Goal: Task Accomplishment & Management: Complete application form

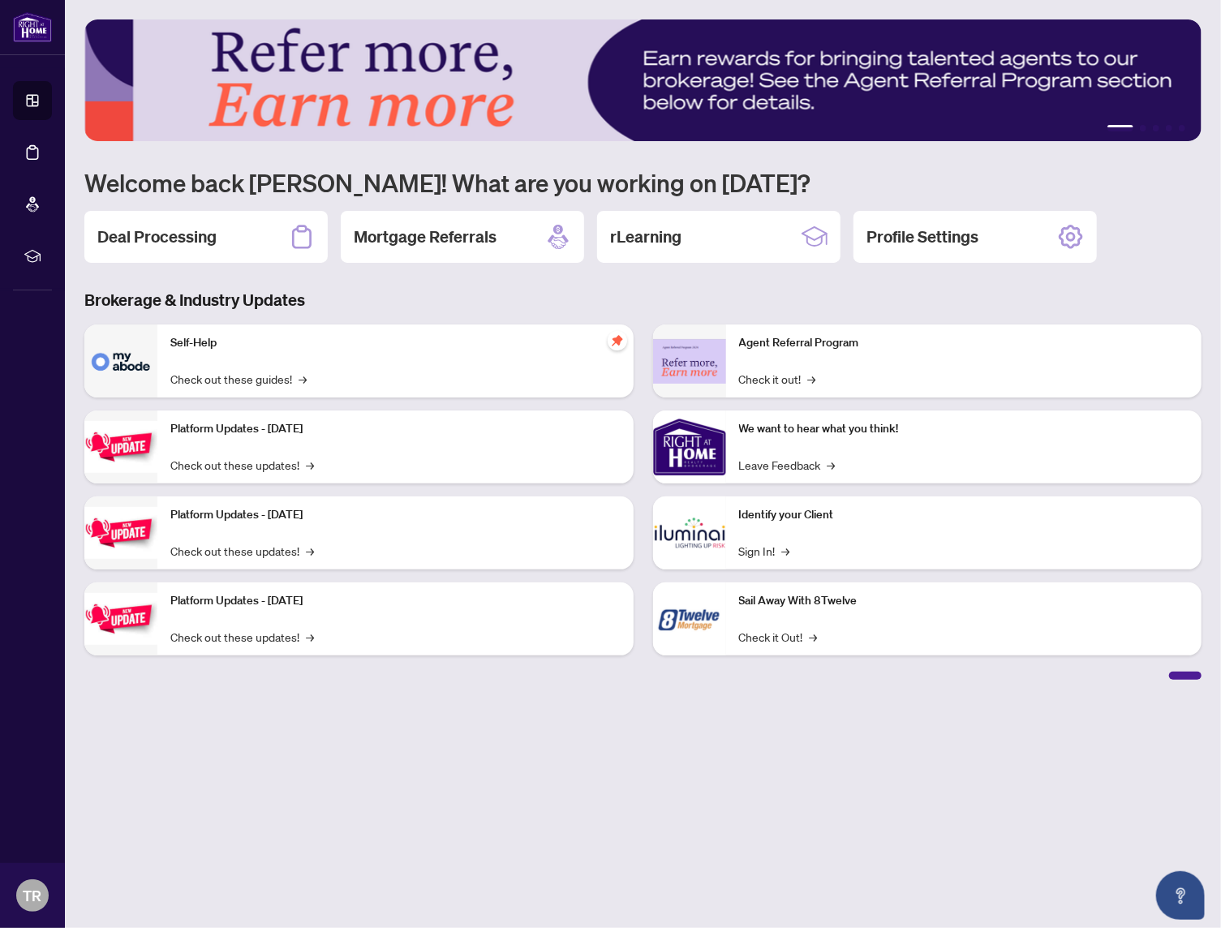
click at [245, 209] on div "1 2 3 4 5 Welcome back [PERSON_NAME]! What are you working on [DATE]? Deal Proc…" at bounding box center [642, 349] width 1117 height 661
click at [242, 226] on div "Deal Processing" at bounding box center [205, 237] width 243 height 52
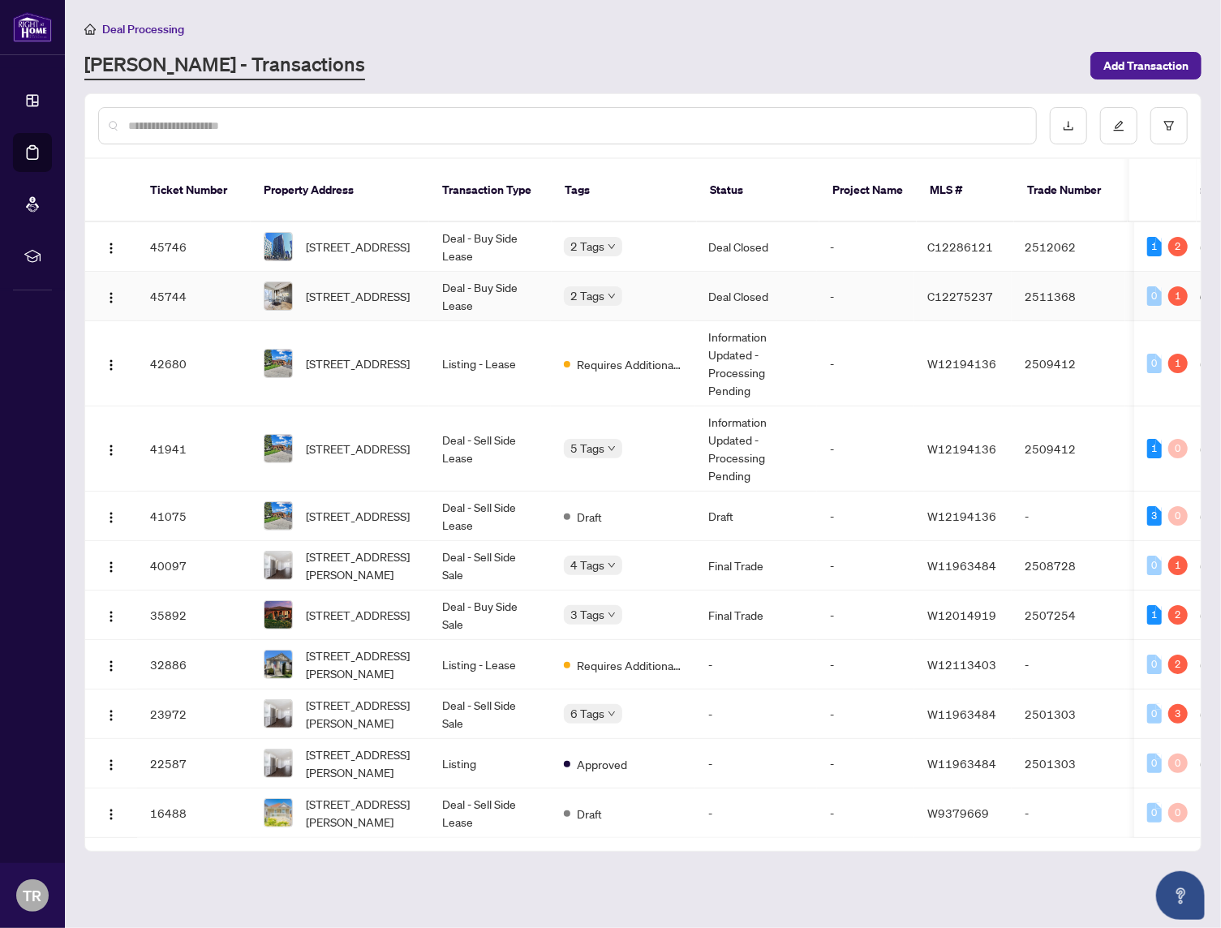
click at [725, 272] on td "Deal Closed" at bounding box center [756, 297] width 122 height 50
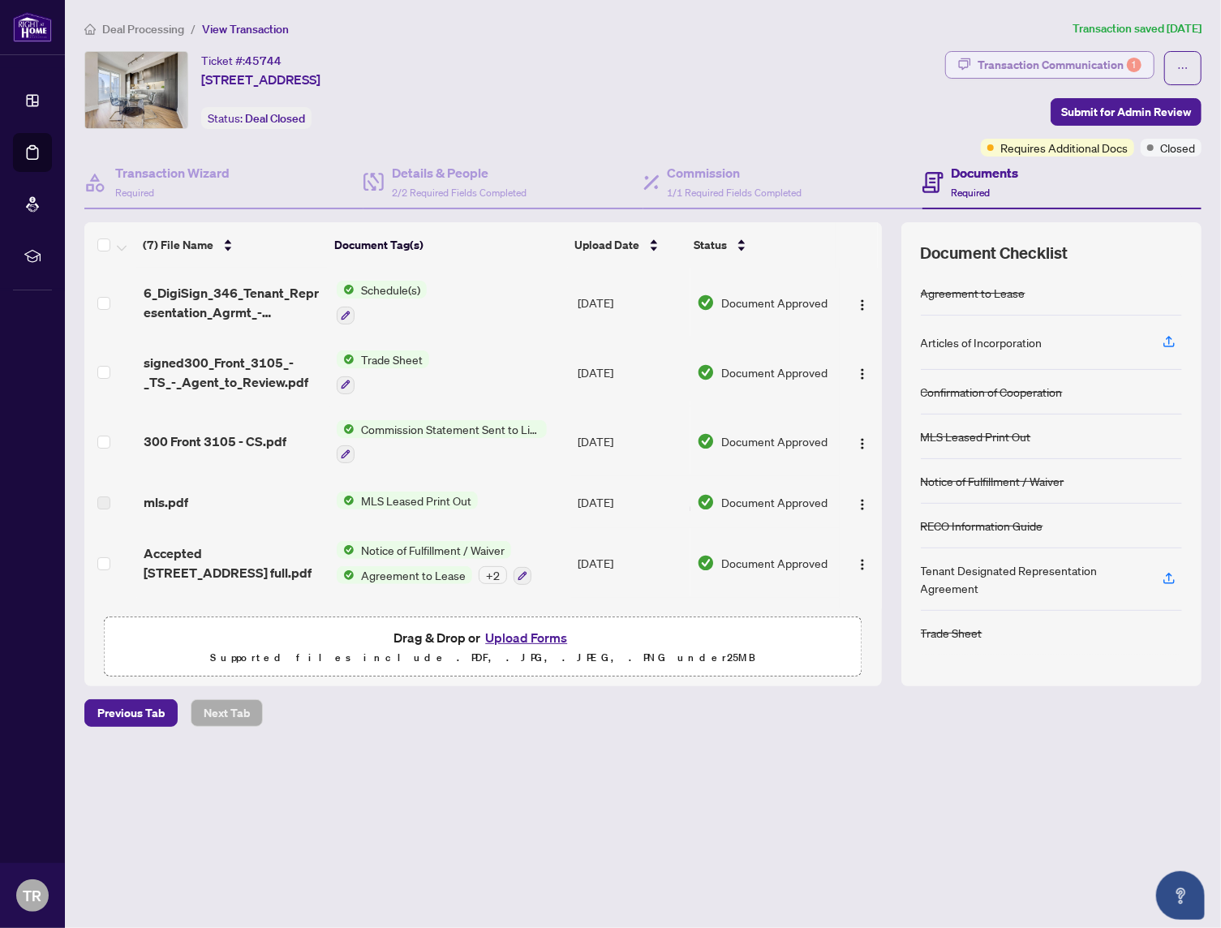
click at [1035, 62] on div "Transaction Communication 1" at bounding box center [1060, 65] width 164 height 26
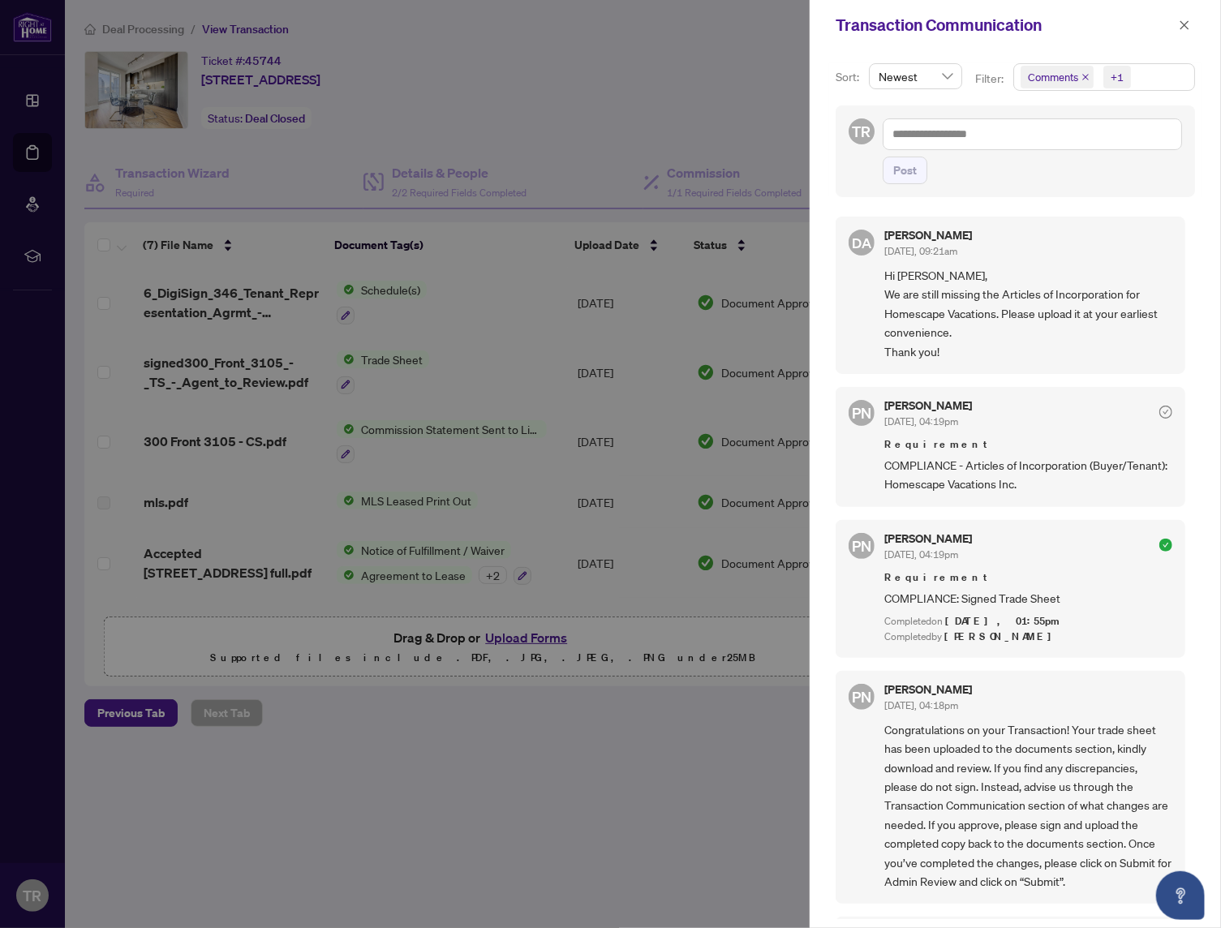
click at [471, 771] on div at bounding box center [610, 464] width 1221 height 928
click at [526, 756] on div at bounding box center [610, 464] width 1221 height 928
click at [1186, 20] on icon "close" at bounding box center [1184, 24] width 11 height 11
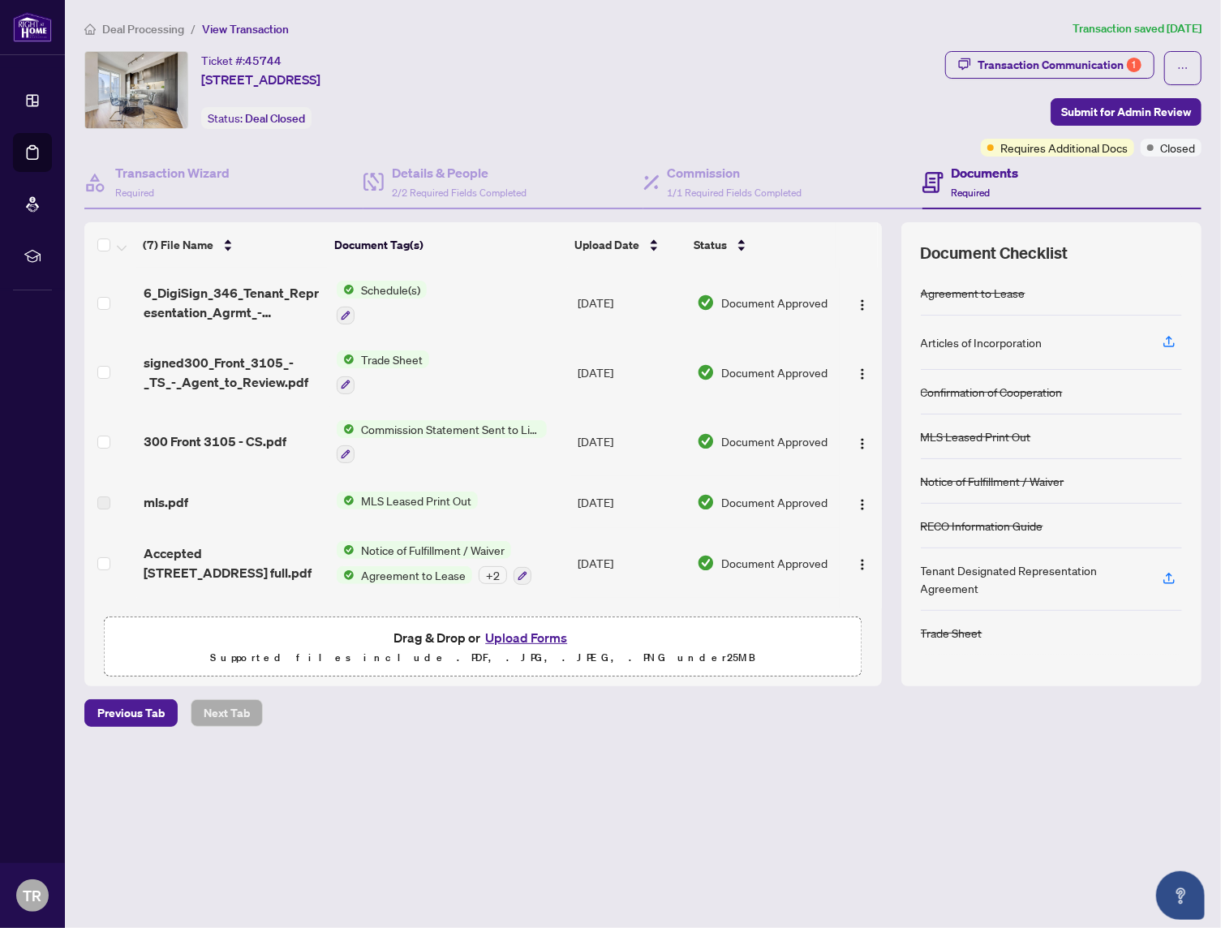
click at [519, 631] on button "Upload Forms" at bounding box center [526, 637] width 92 height 21
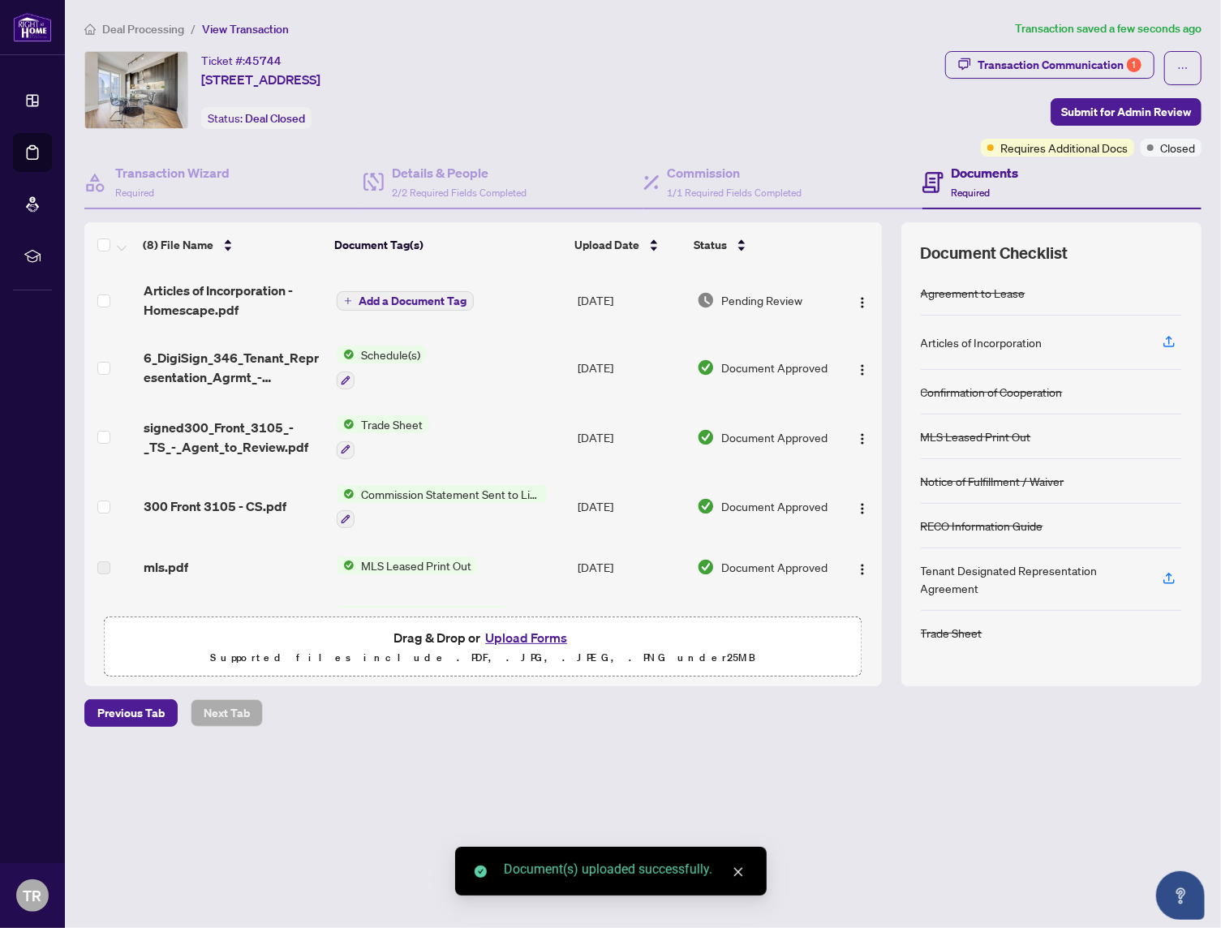
click at [398, 295] on span "Add a Document Tag" at bounding box center [413, 300] width 108 height 11
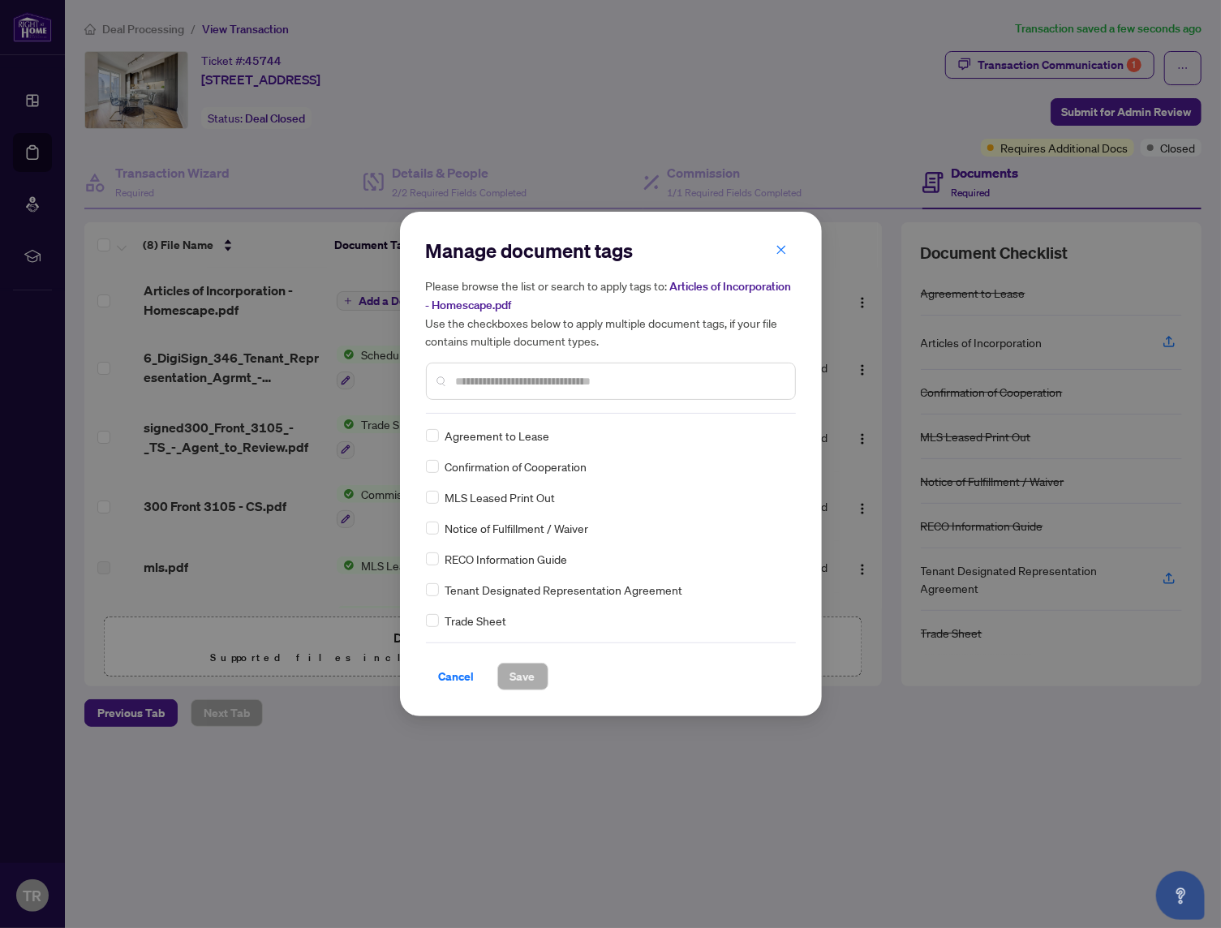
click at [556, 375] on input "text" at bounding box center [619, 381] width 326 height 18
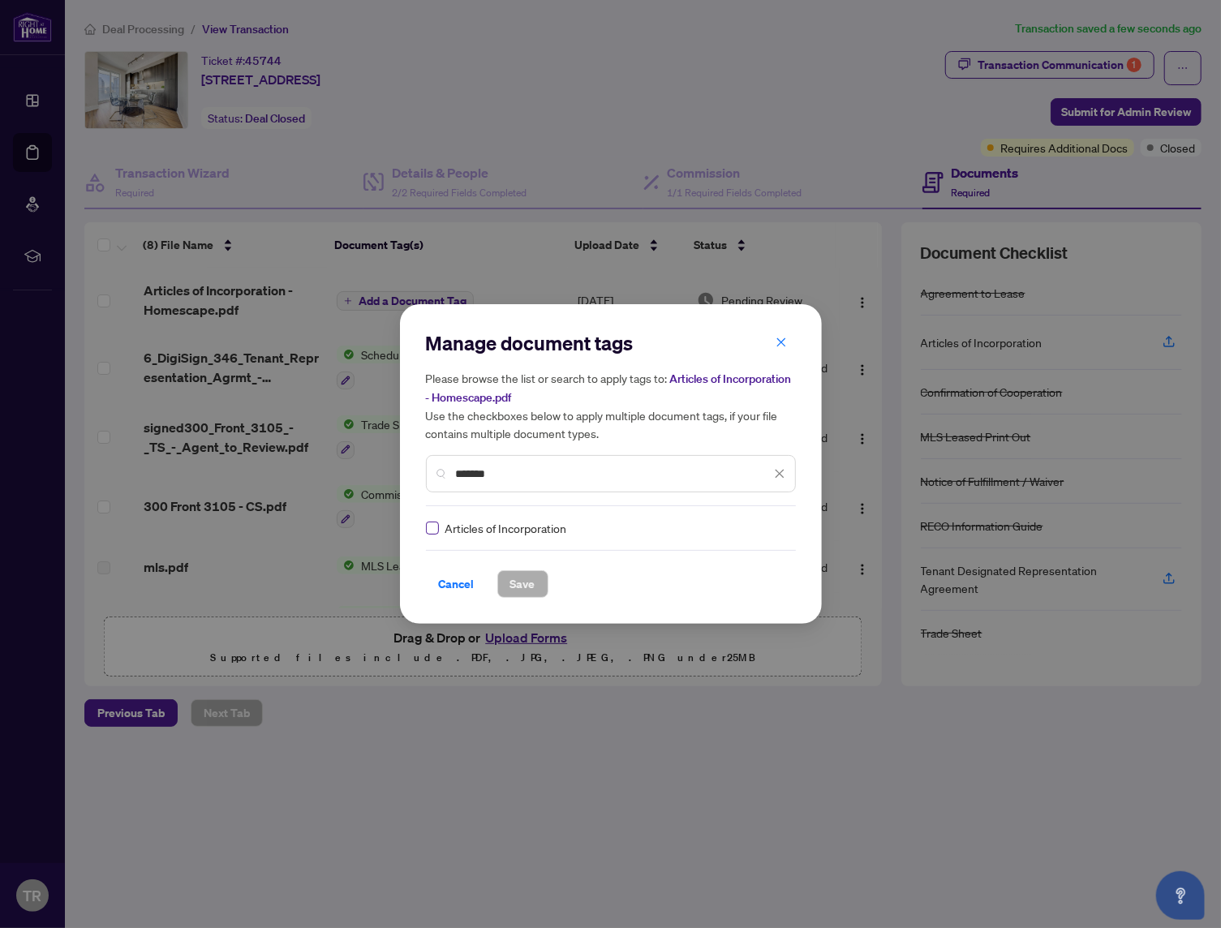
type input "*******"
click at [521, 586] on span "Save" at bounding box center [522, 584] width 25 height 26
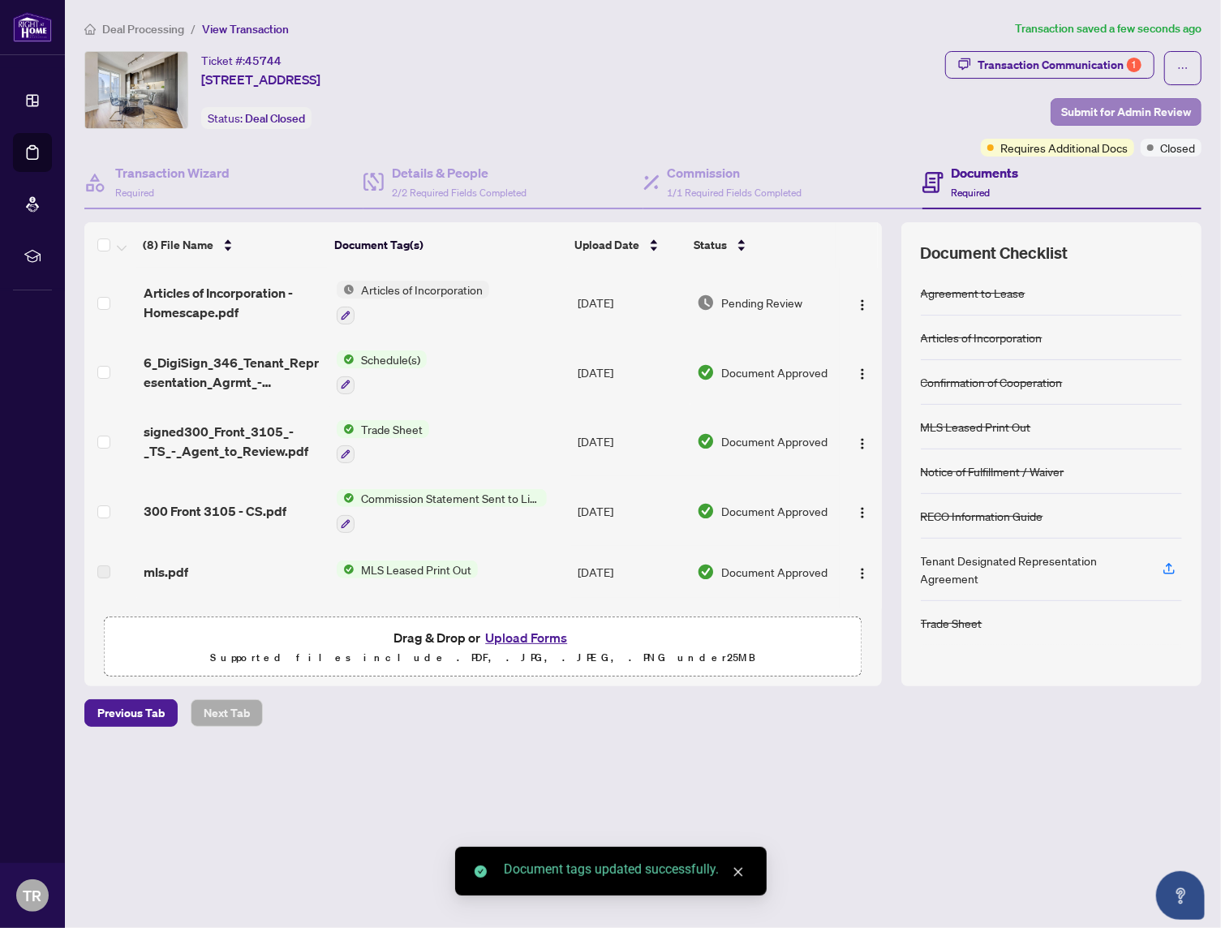
click at [1156, 109] on span "Submit for Admin Review" at bounding box center [1126, 112] width 130 height 26
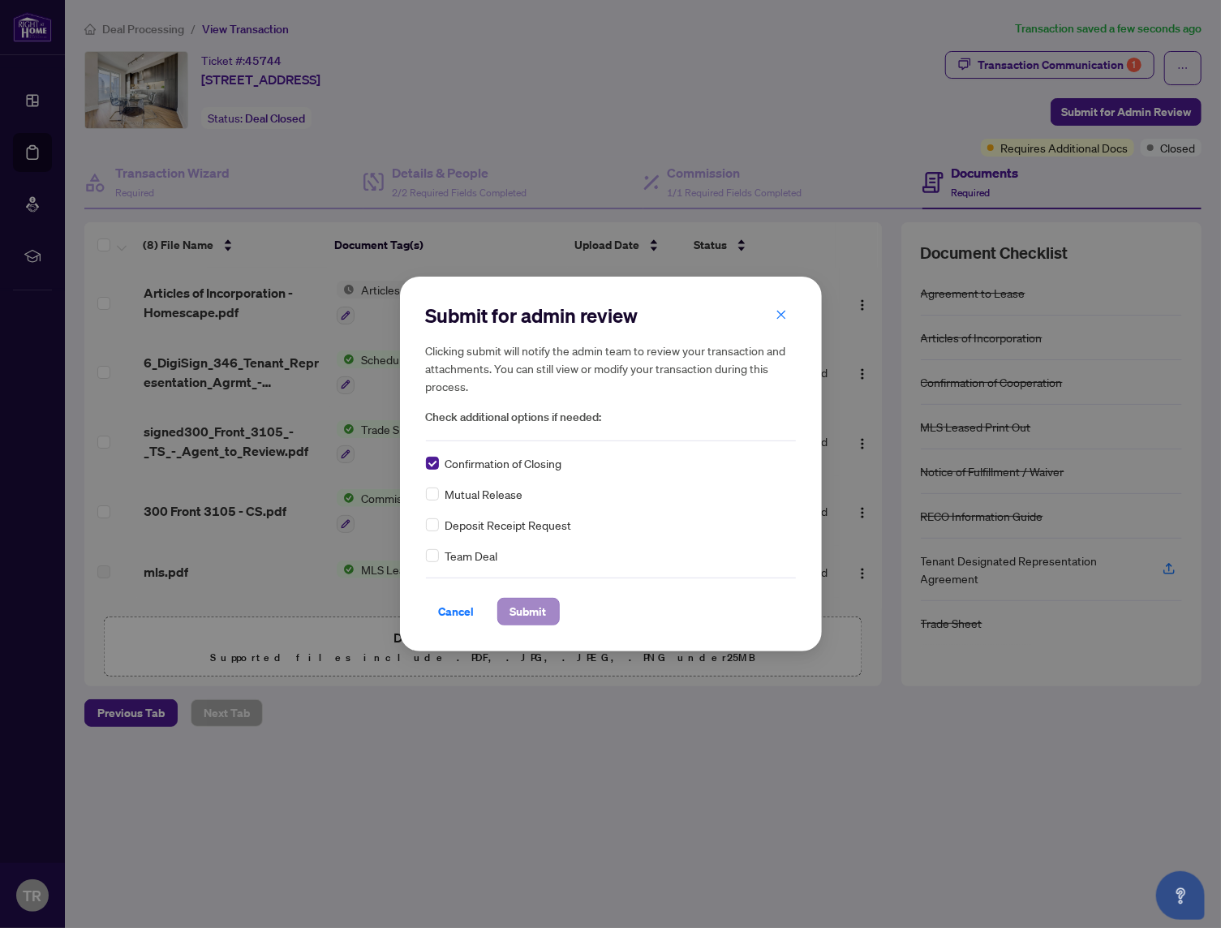
click at [540, 614] on span "Submit" at bounding box center [528, 612] width 37 height 26
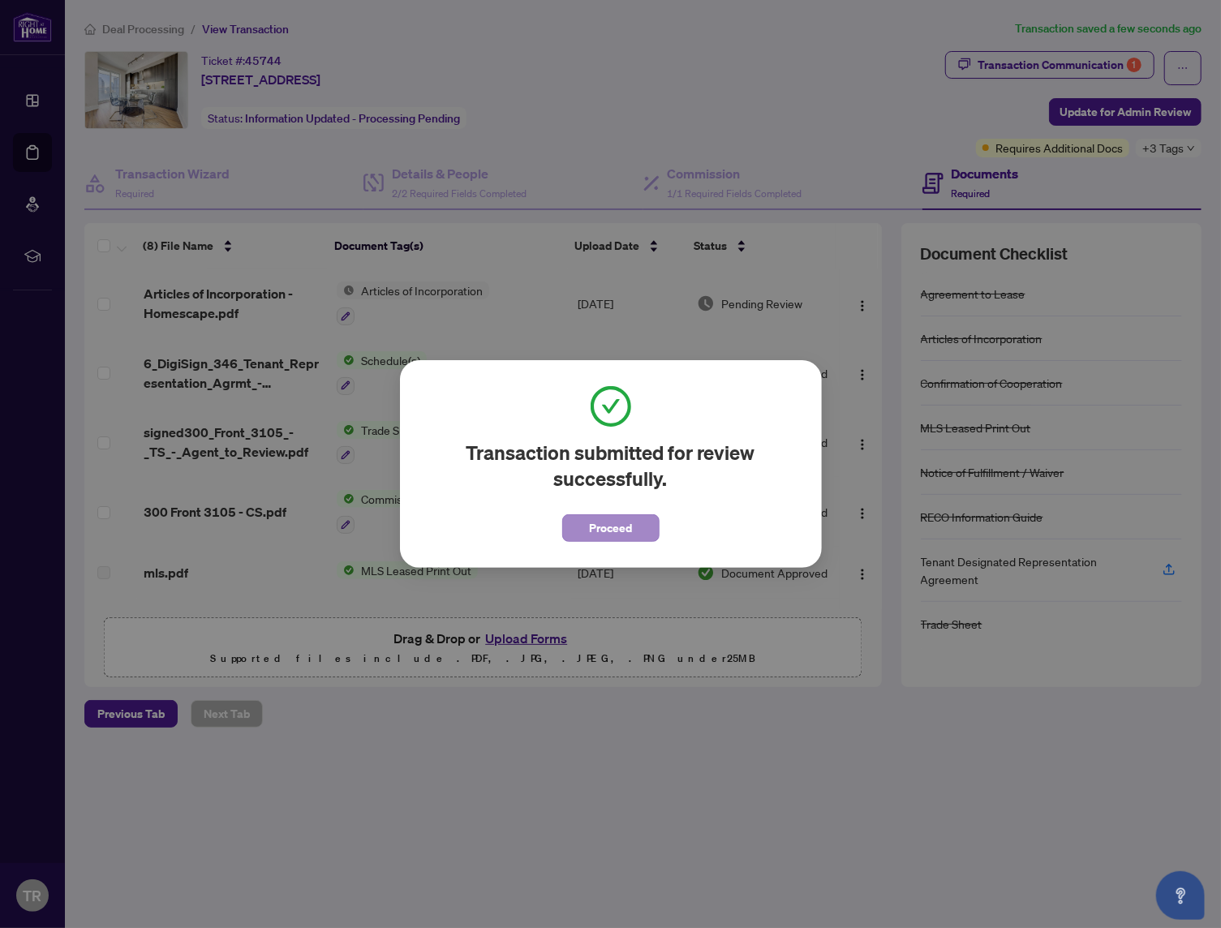
click at [614, 521] on span "Proceed" at bounding box center [610, 528] width 43 height 26
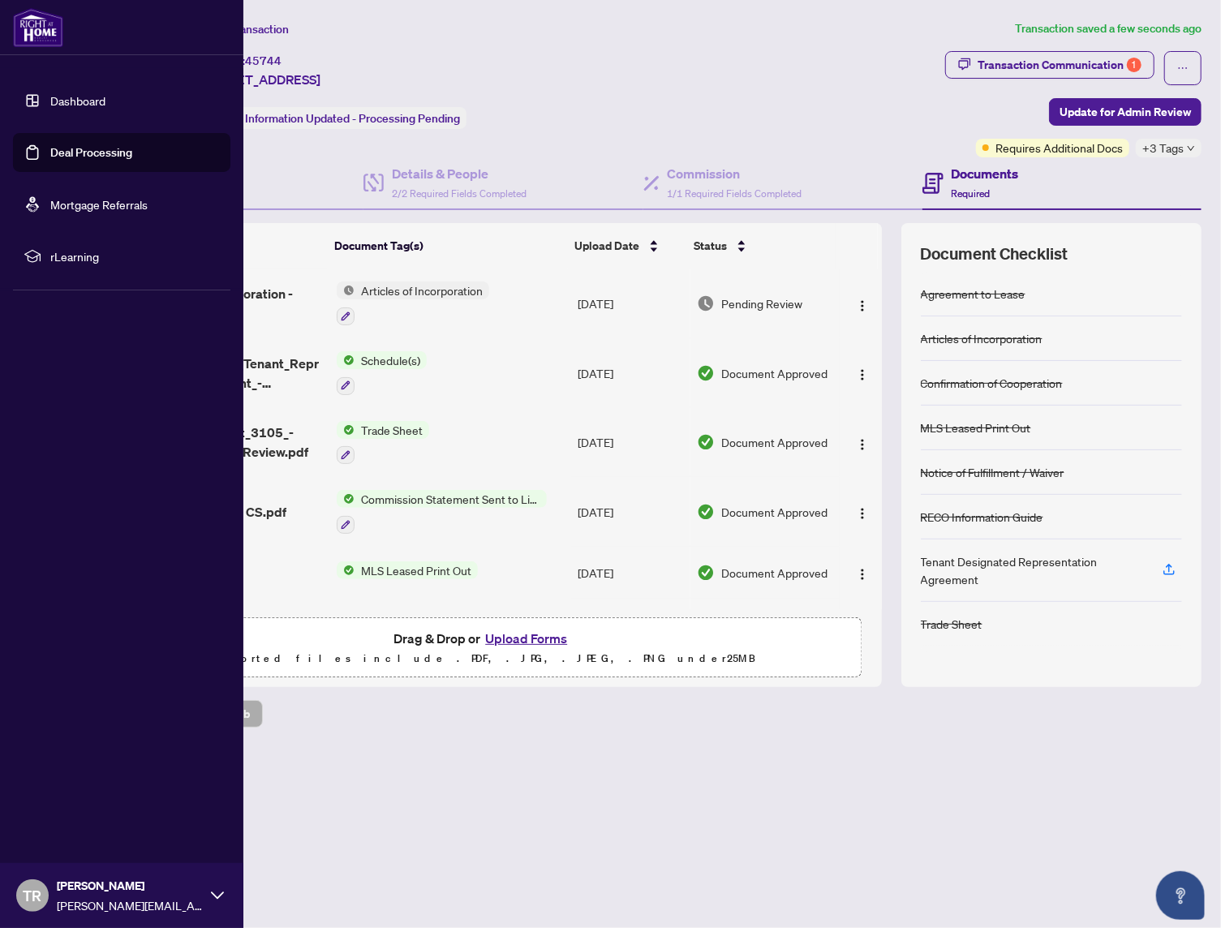
click at [81, 145] on link "Deal Processing" at bounding box center [91, 152] width 82 height 15
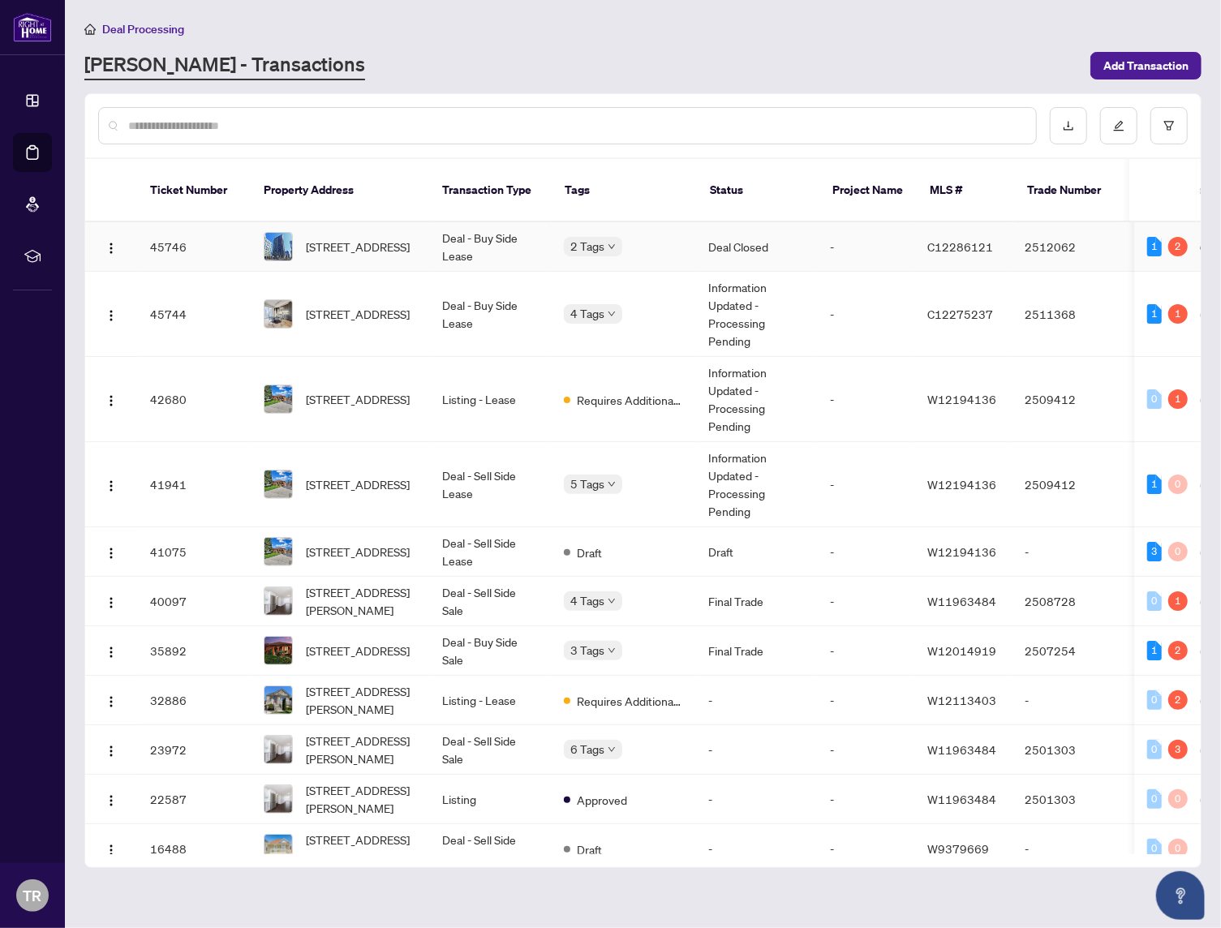
click at [652, 237] on div "2 Tags" at bounding box center [623, 246] width 118 height 19
click at [248, 235] on td "45746" at bounding box center [194, 247] width 114 height 50
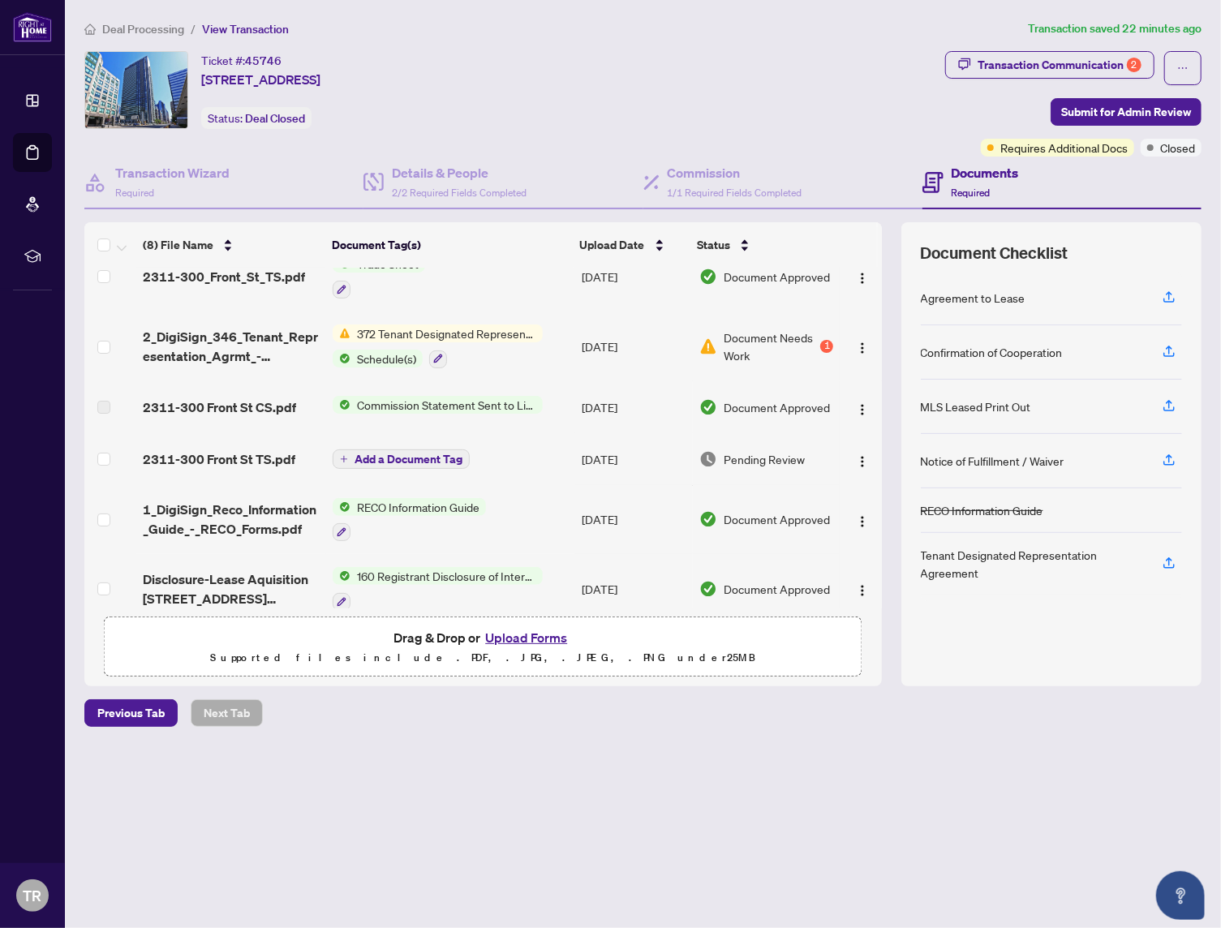
scroll to position [24, 0]
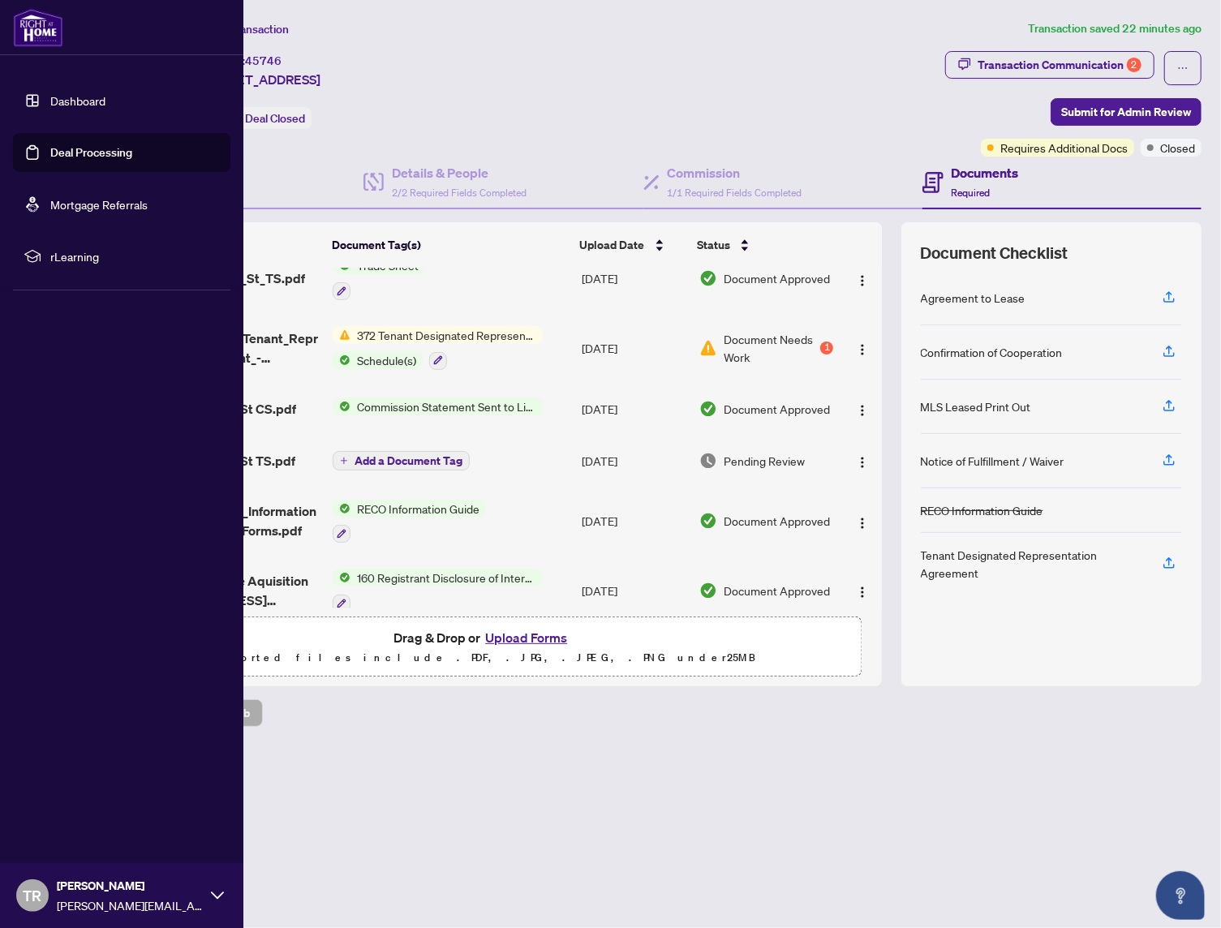
click at [101, 149] on link "Deal Processing" at bounding box center [91, 152] width 82 height 15
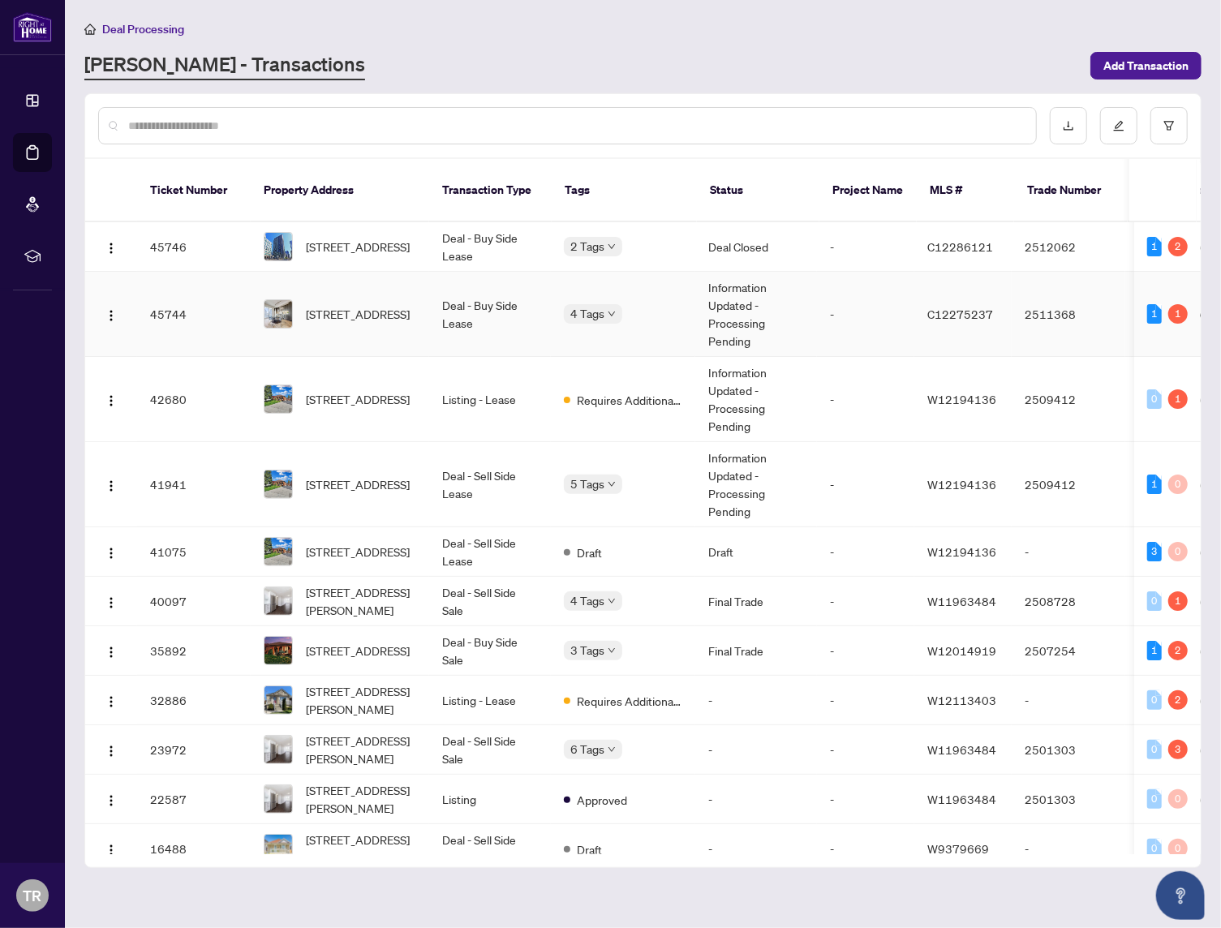
click at [459, 309] on td "Deal - Buy Side Lease" at bounding box center [490, 314] width 122 height 85
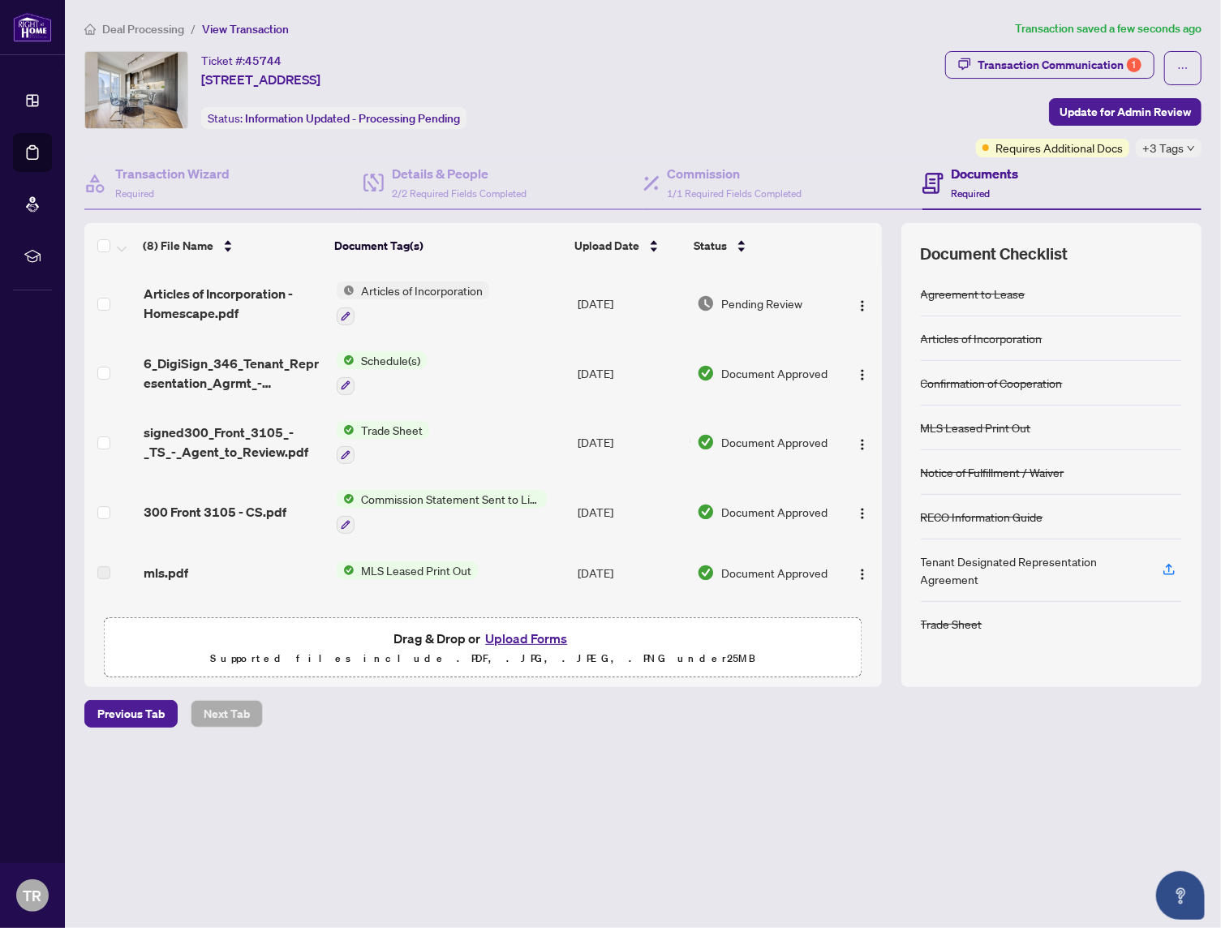
click at [510, 367] on td "Schedule(s)" at bounding box center [450, 373] width 241 height 70
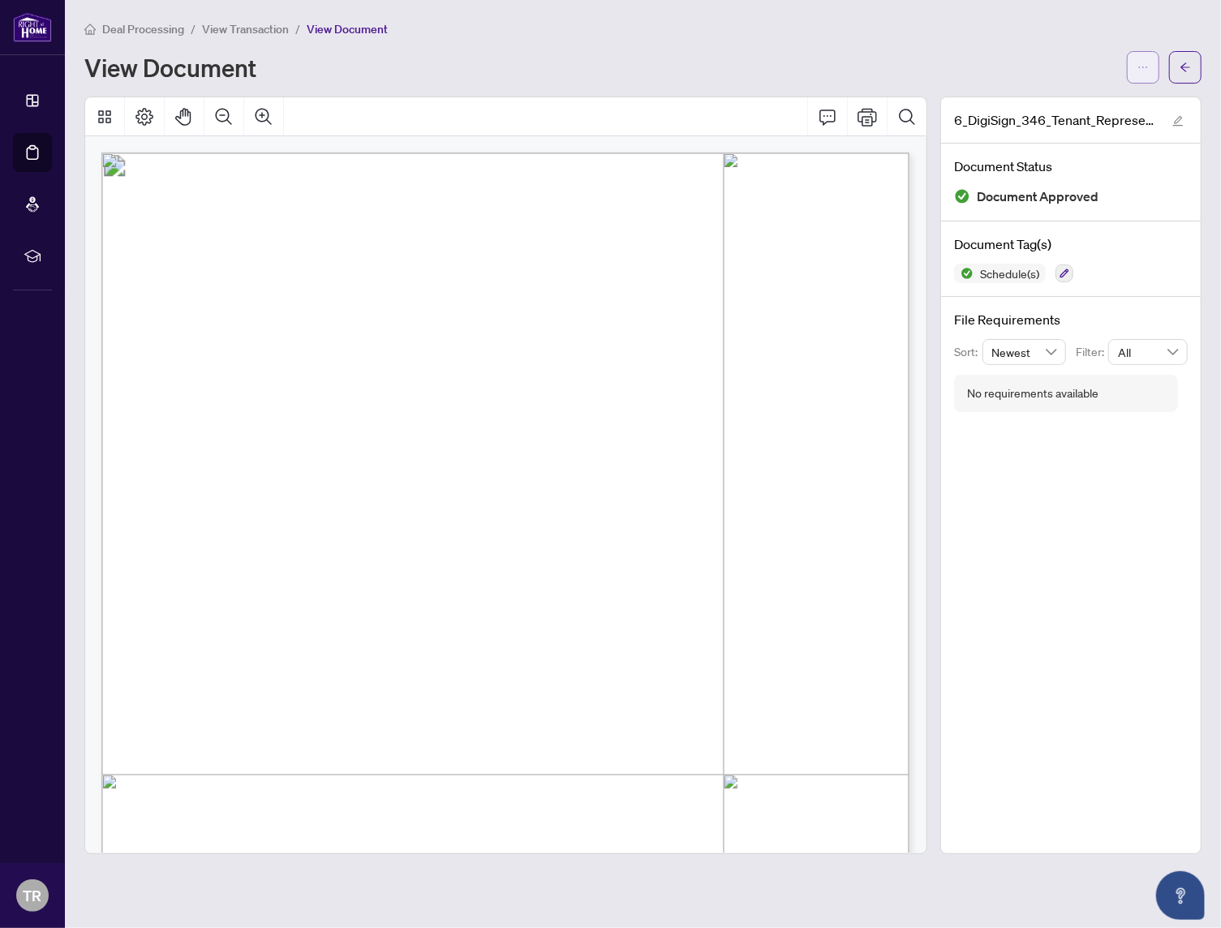
click at [1147, 67] on icon "ellipsis" at bounding box center [1143, 67] width 11 height 11
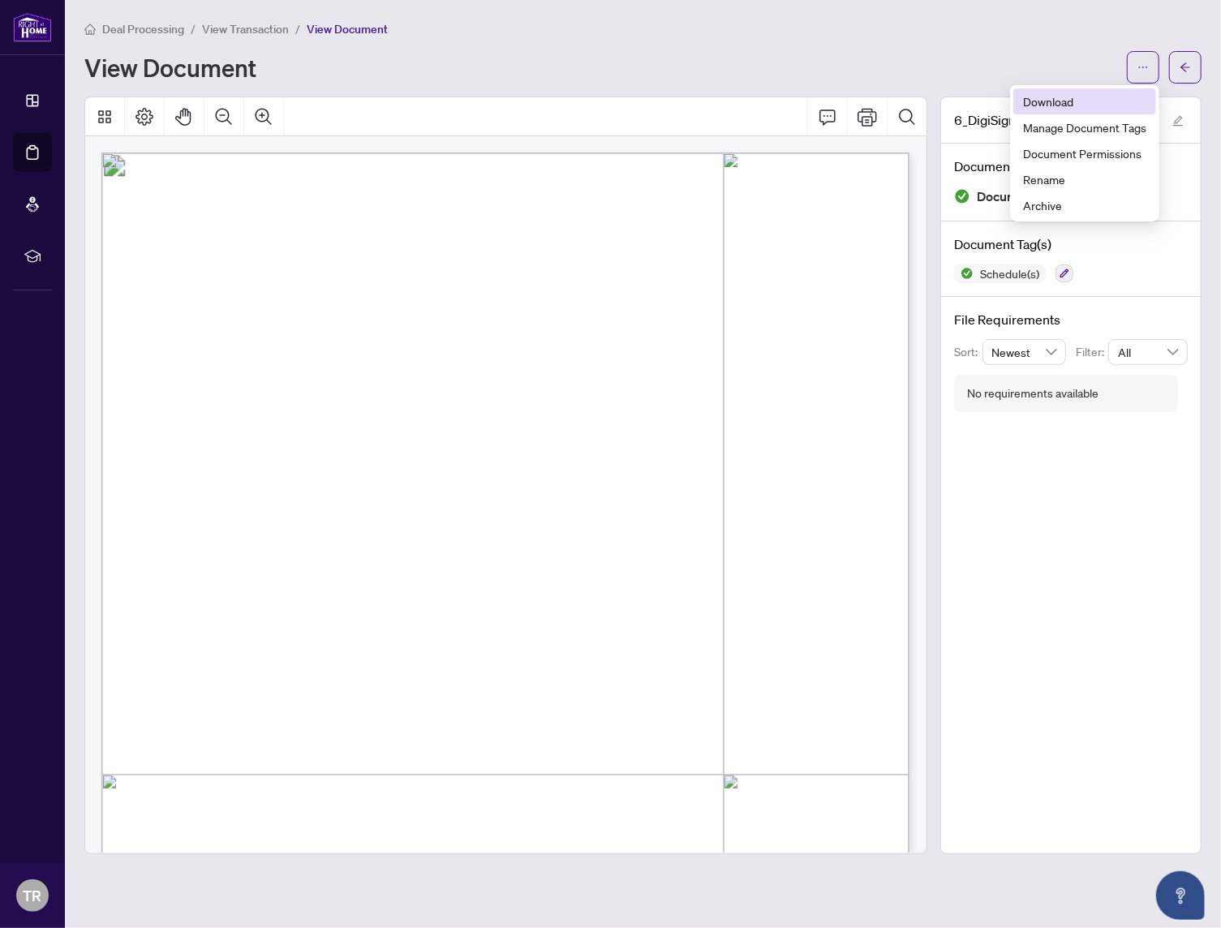
click at [1114, 101] on span "Download" at bounding box center [1084, 102] width 123 height 18
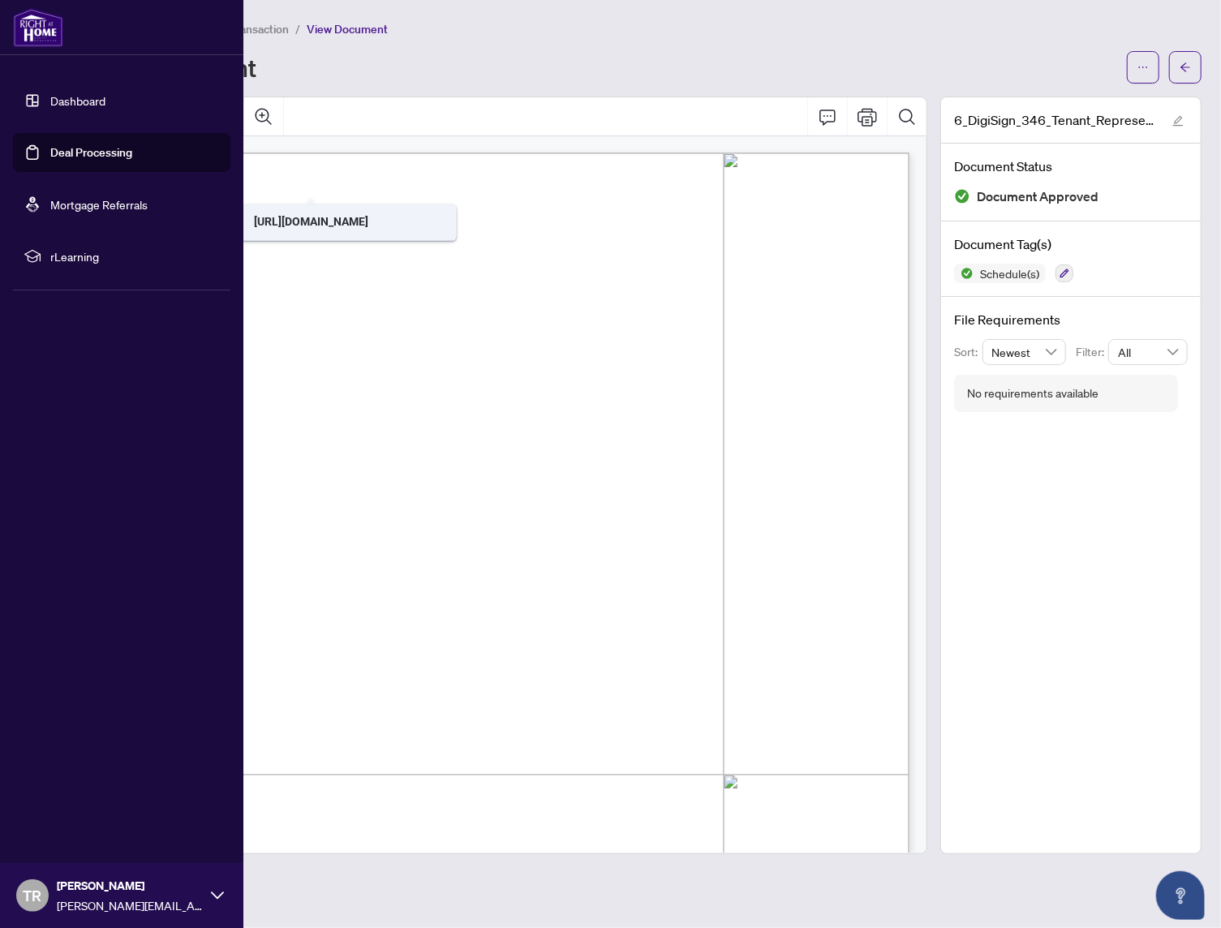
click at [72, 145] on link "Deal Processing" at bounding box center [91, 152] width 82 height 15
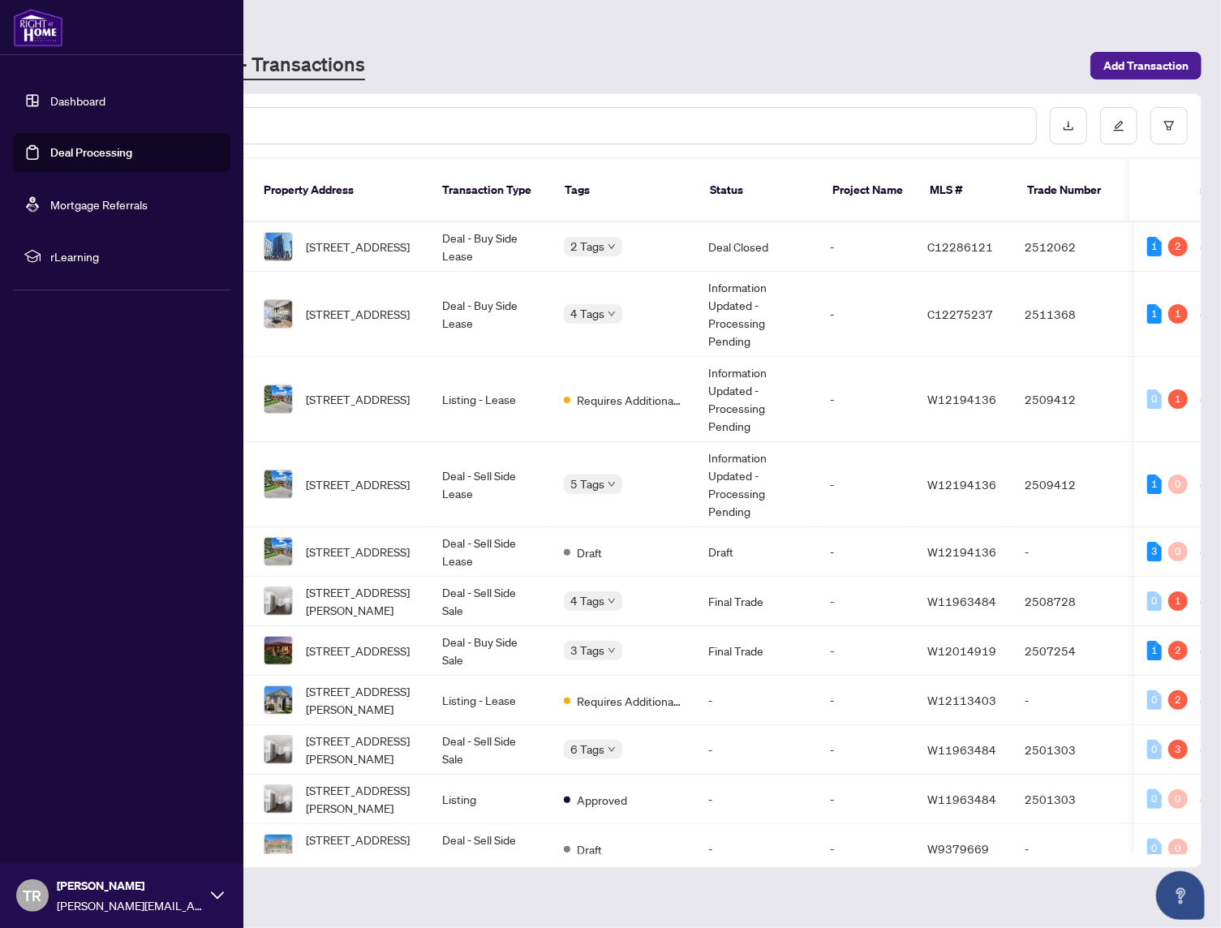
click at [101, 148] on link "Deal Processing" at bounding box center [91, 152] width 82 height 15
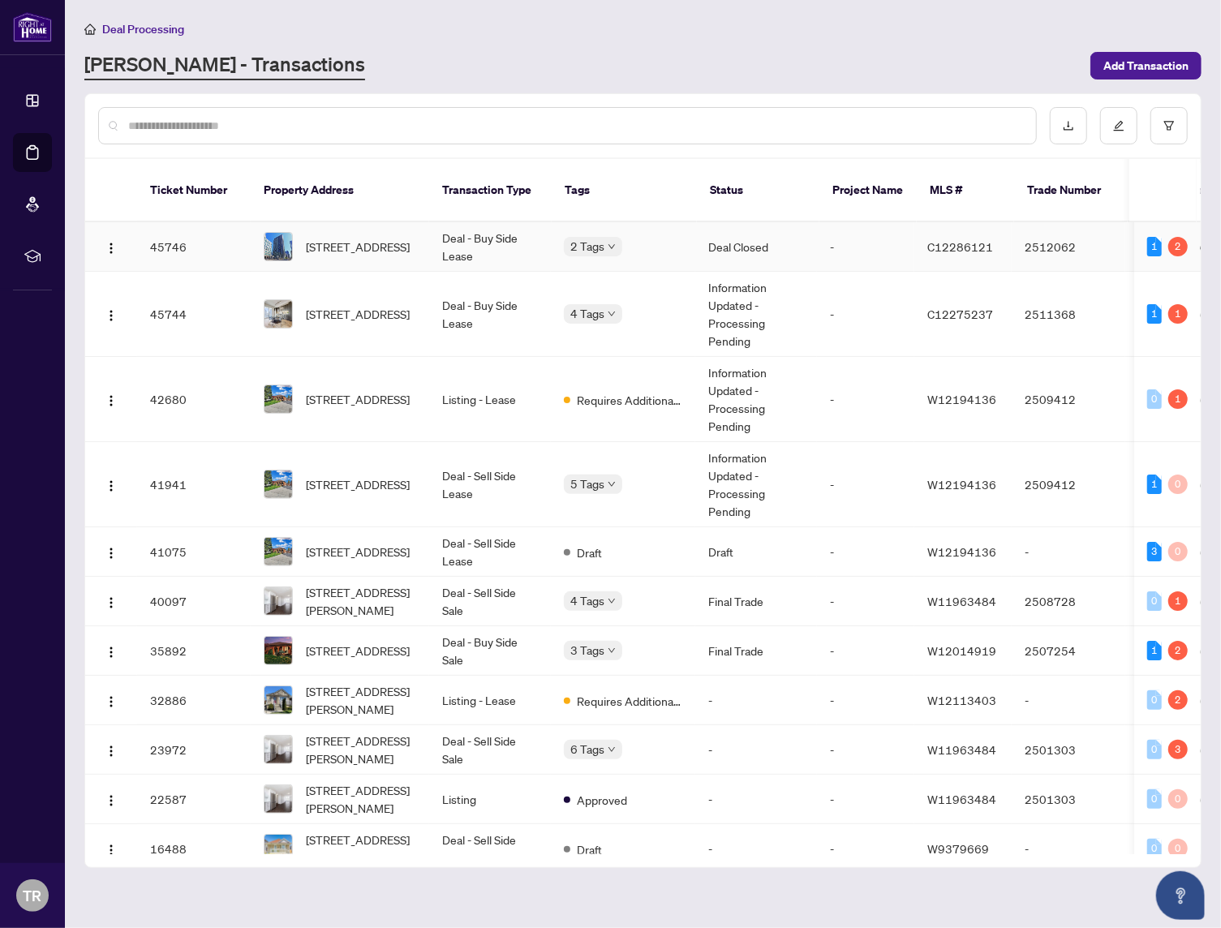
click at [517, 222] on td "Deal - Buy Side Lease" at bounding box center [490, 247] width 122 height 50
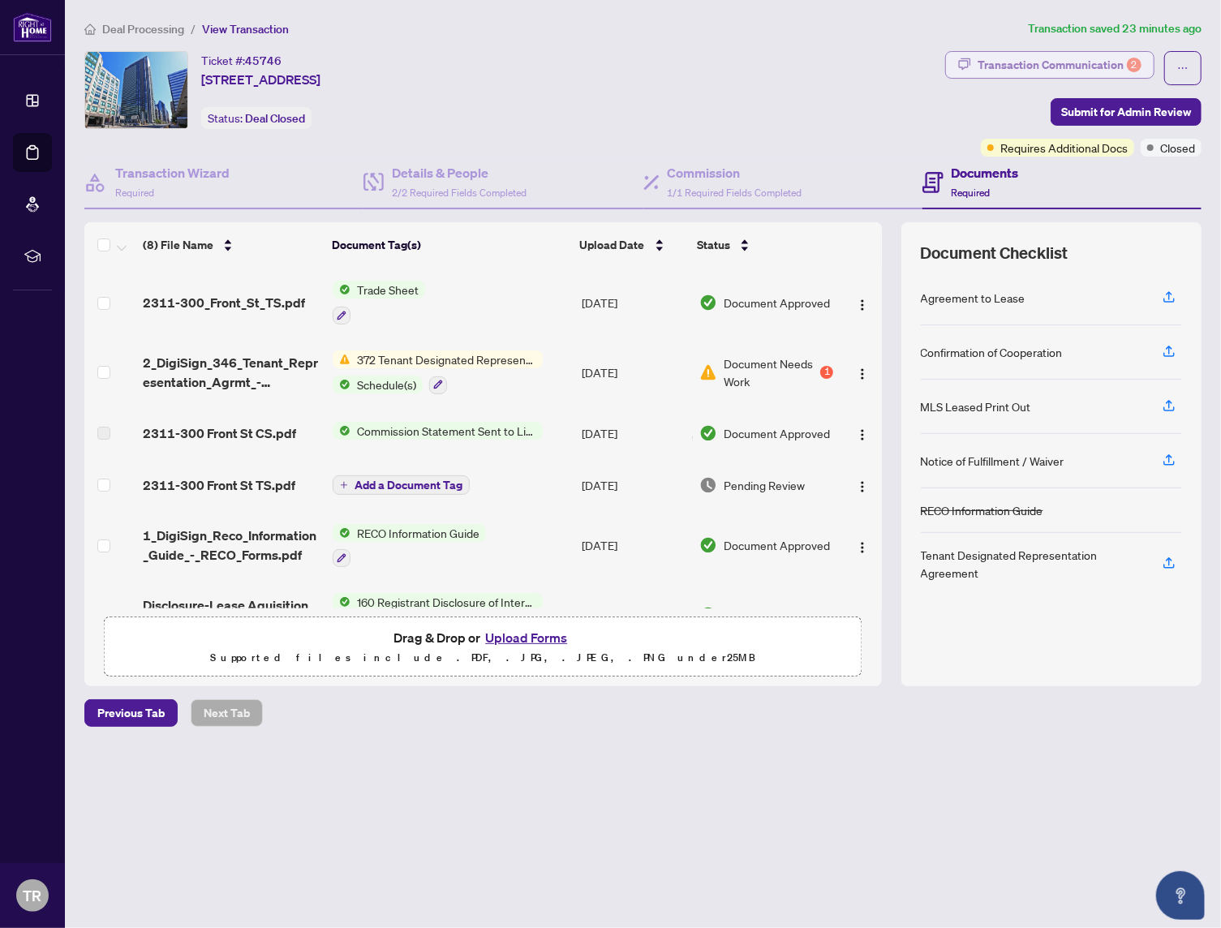
click at [1085, 65] on div "Transaction Communication 2" at bounding box center [1060, 65] width 164 height 26
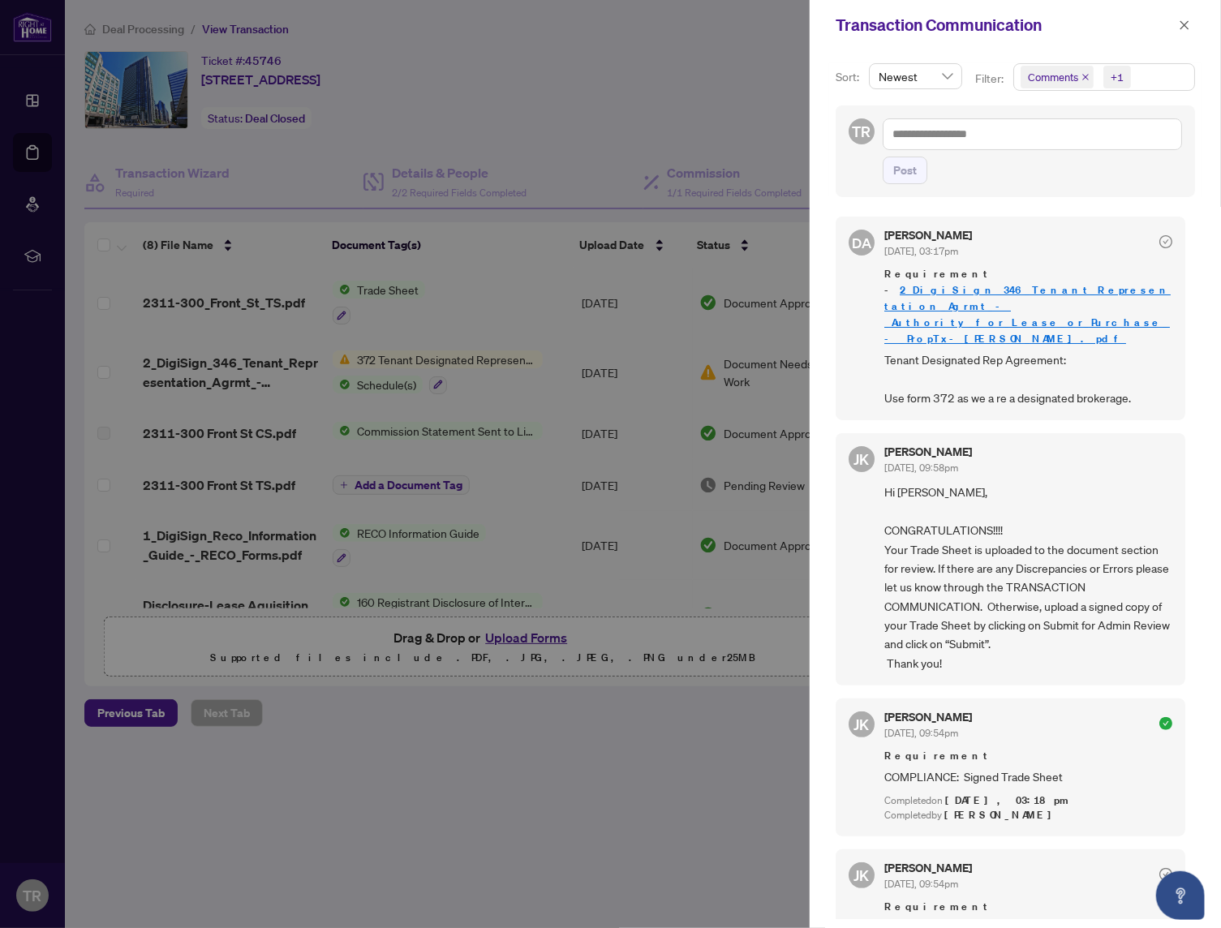
click at [503, 713] on div at bounding box center [610, 464] width 1221 height 928
click at [505, 633] on div at bounding box center [610, 464] width 1221 height 928
click at [508, 639] on div at bounding box center [610, 464] width 1221 height 928
click at [1124, 169] on div "Post" at bounding box center [1032, 171] width 299 height 28
click at [1160, 239] on icon "check-circle" at bounding box center [1166, 241] width 13 height 13
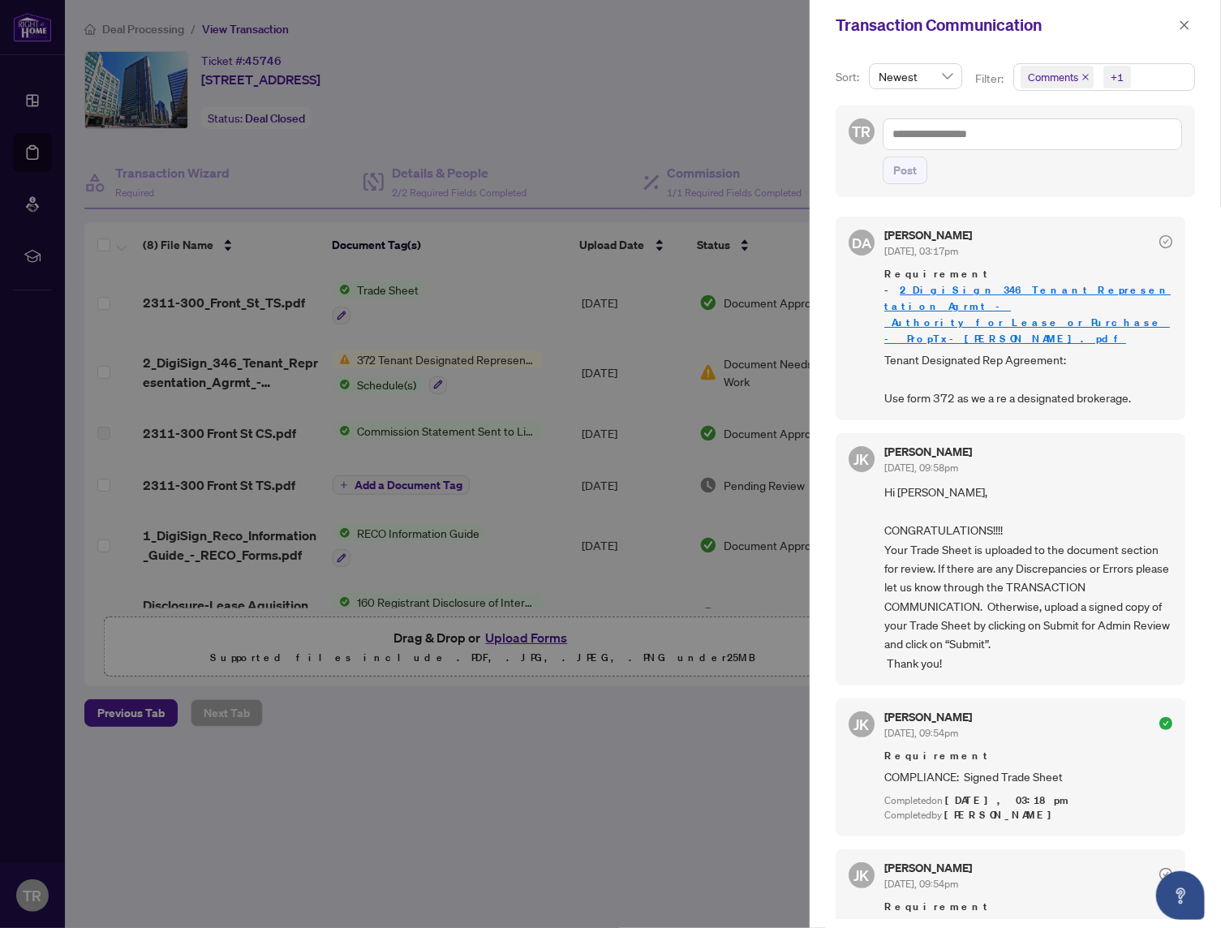
click at [706, 731] on div at bounding box center [610, 464] width 1221 height 928
click at [1186, 17] on span "button" at bounding box center [1184, 25] width 11 height 26
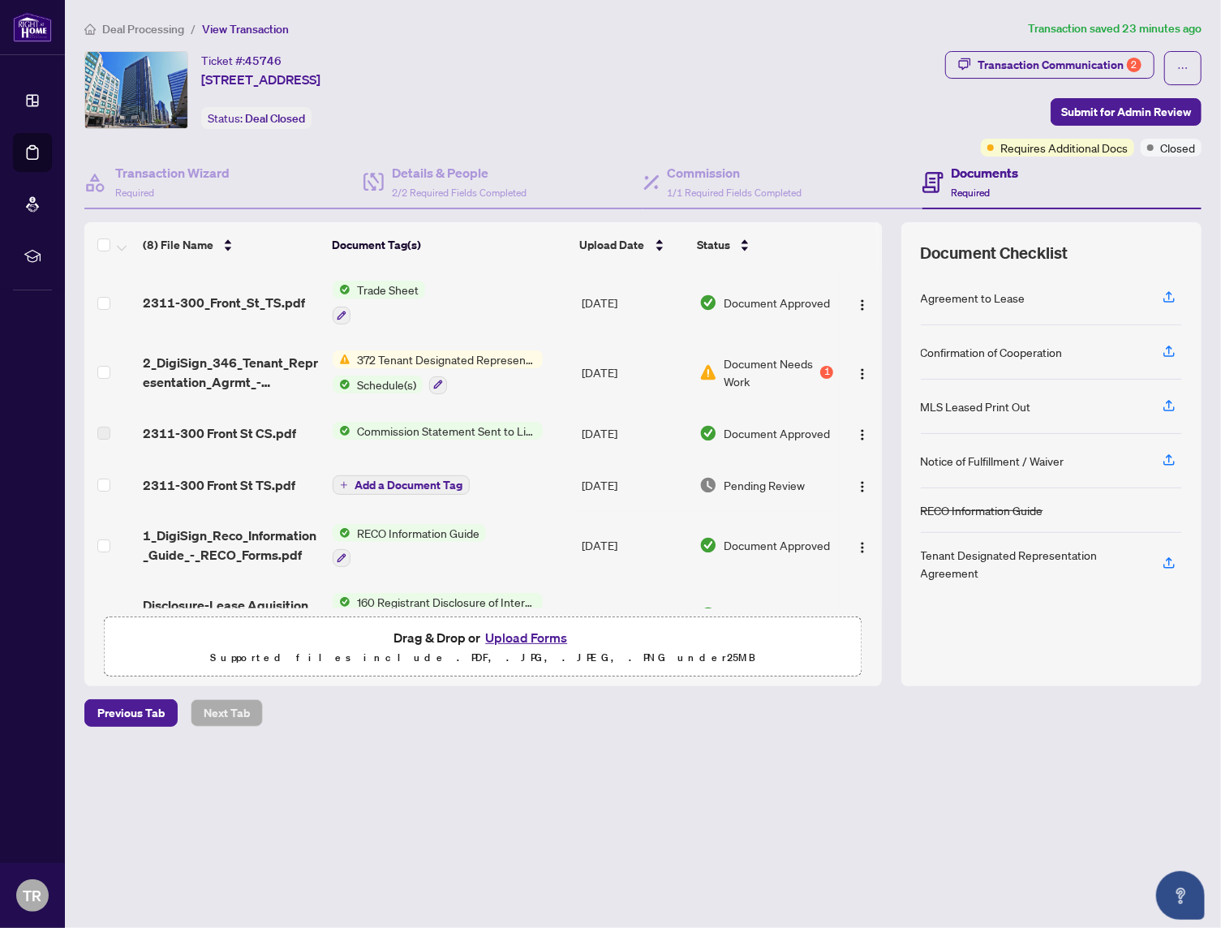
click at [526, 634] on button "Upload Forms" at bounding box center [526, 637] width 92 height 21
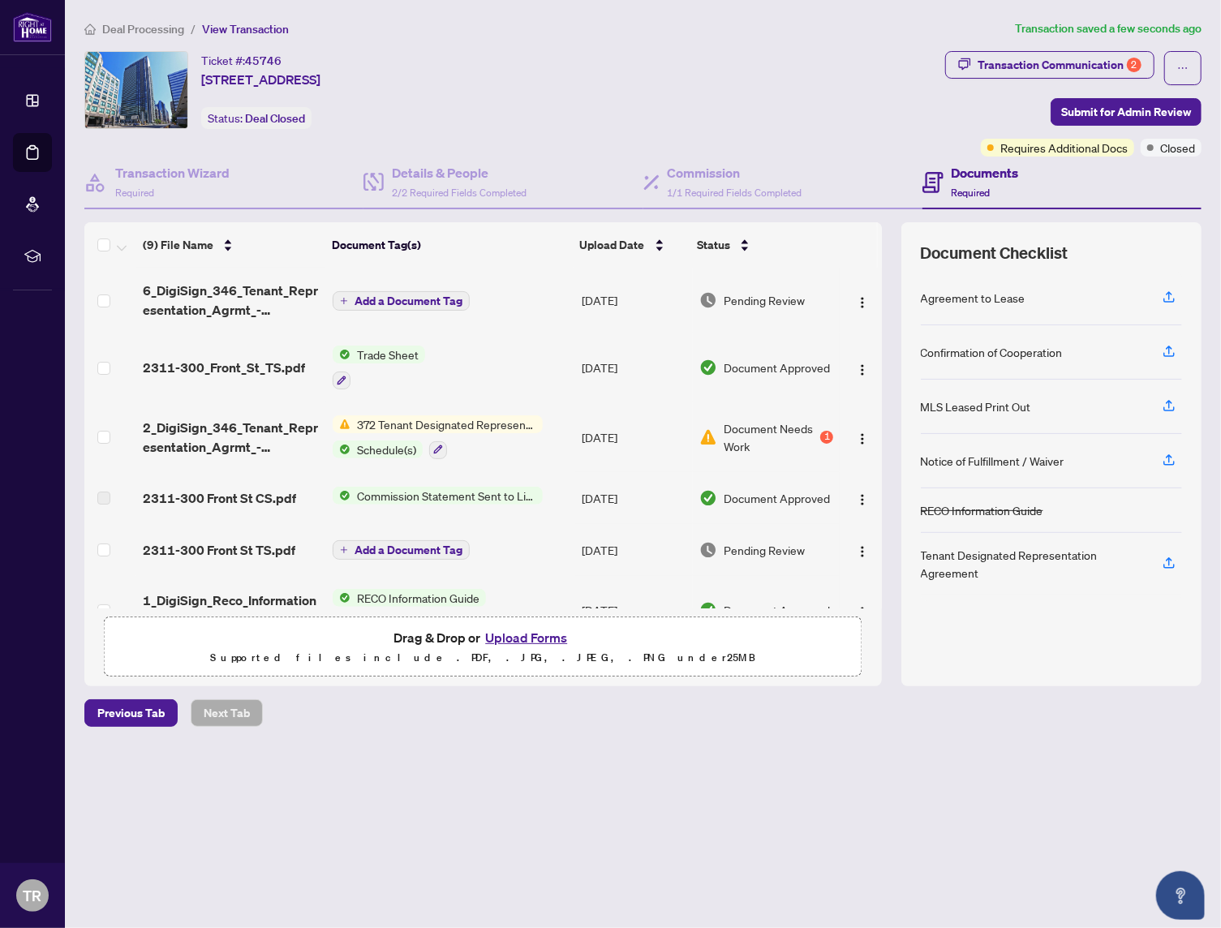
click at [391, 296] on span "Add a Document Tag" at bounding box center [409, 300] width 108 height 11
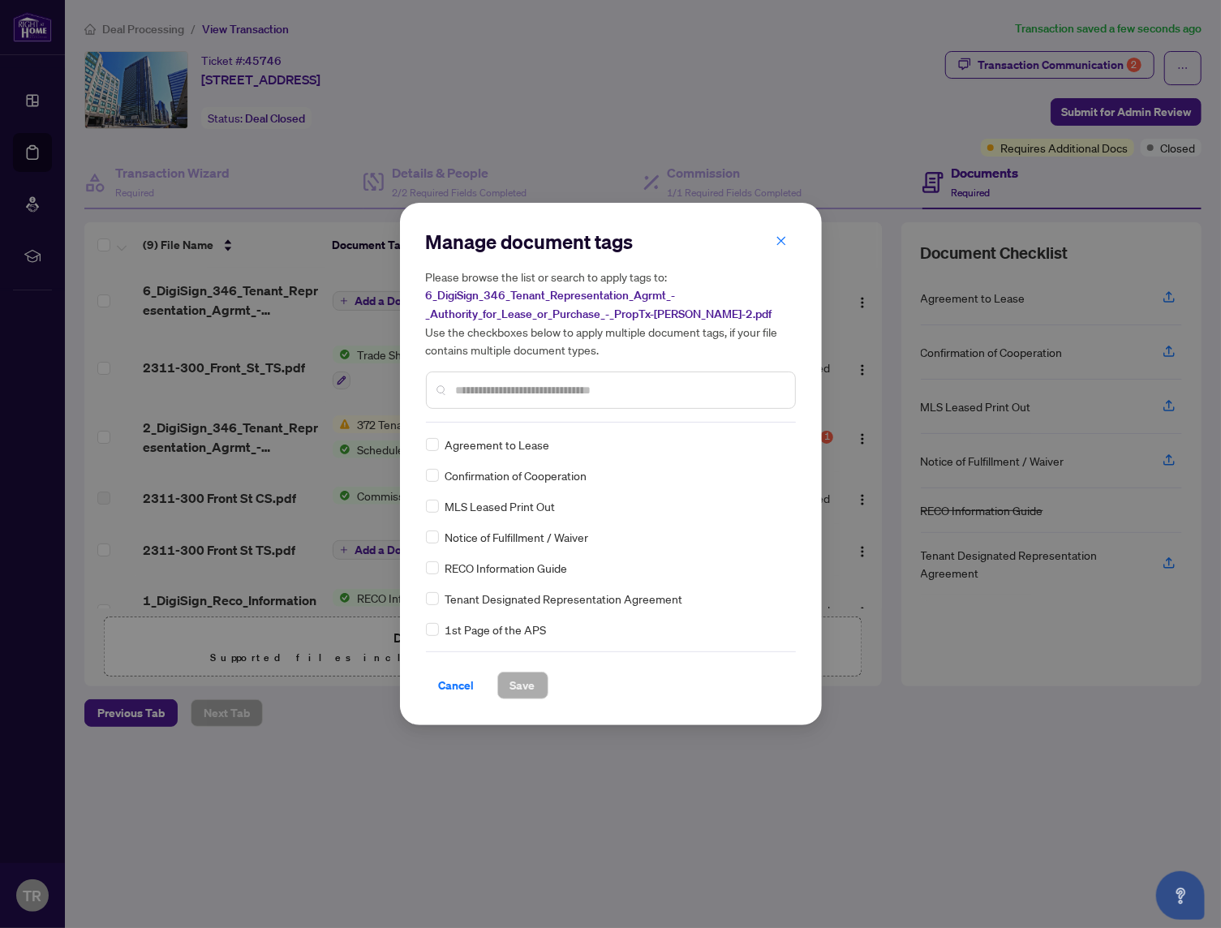
click at [510, 388] on input "text" at bounding box center [619, 390] width 326 height 18
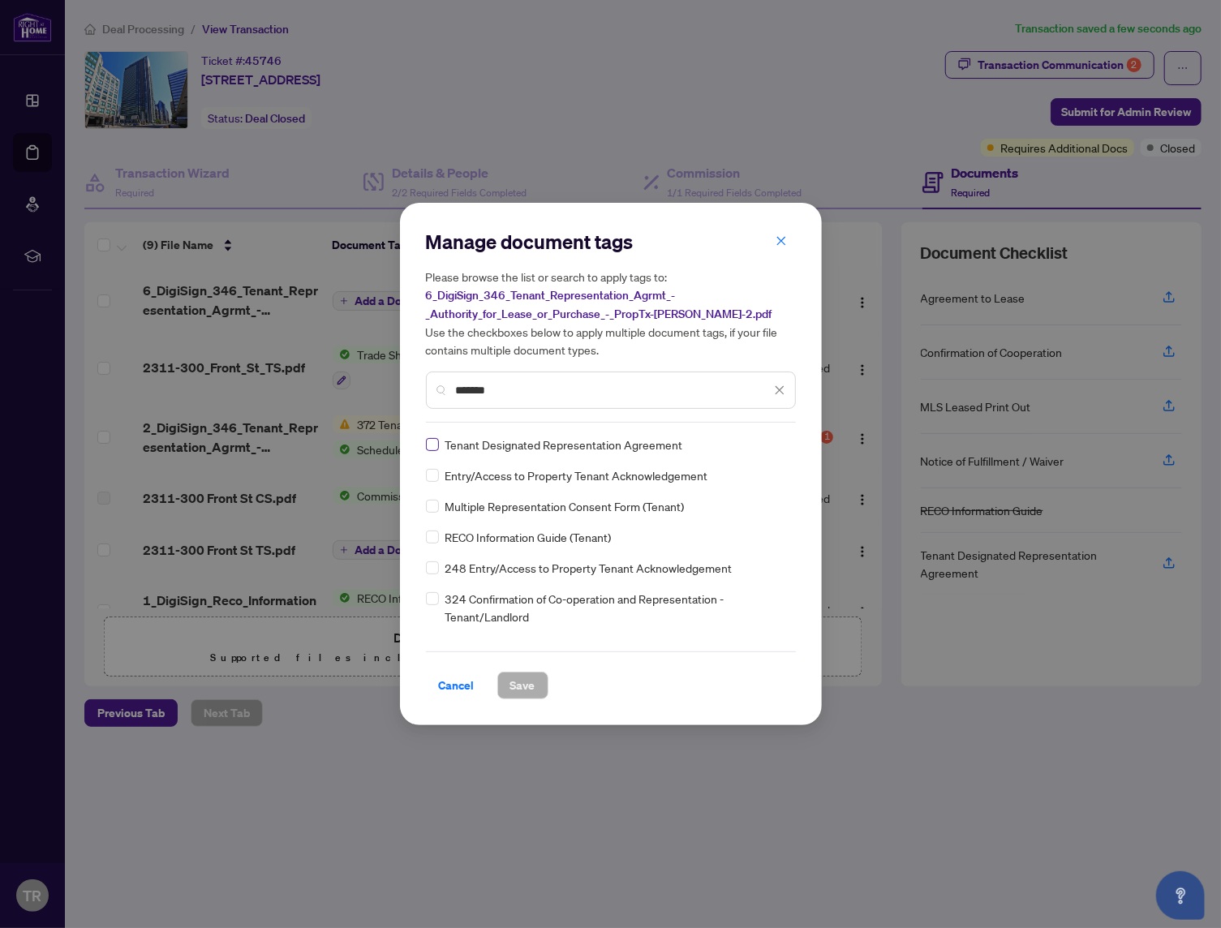
type input "******"
click at [517, 675] on span "Save" at bounding box center [522, 686] width 25 height 26
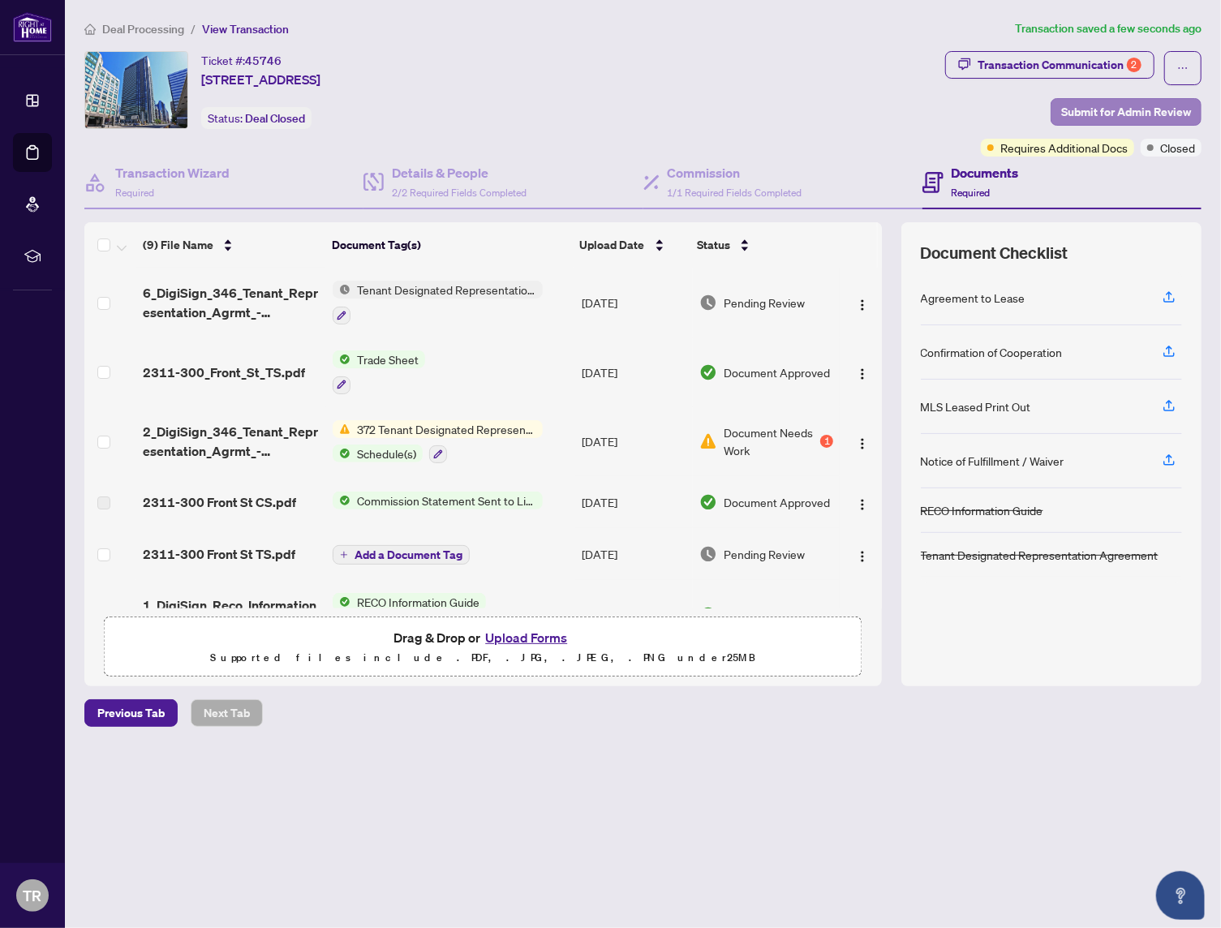
click at [1131, 111] on span "Submit for Admin Review" at bounding box center [1126, 112] width 130 height 26
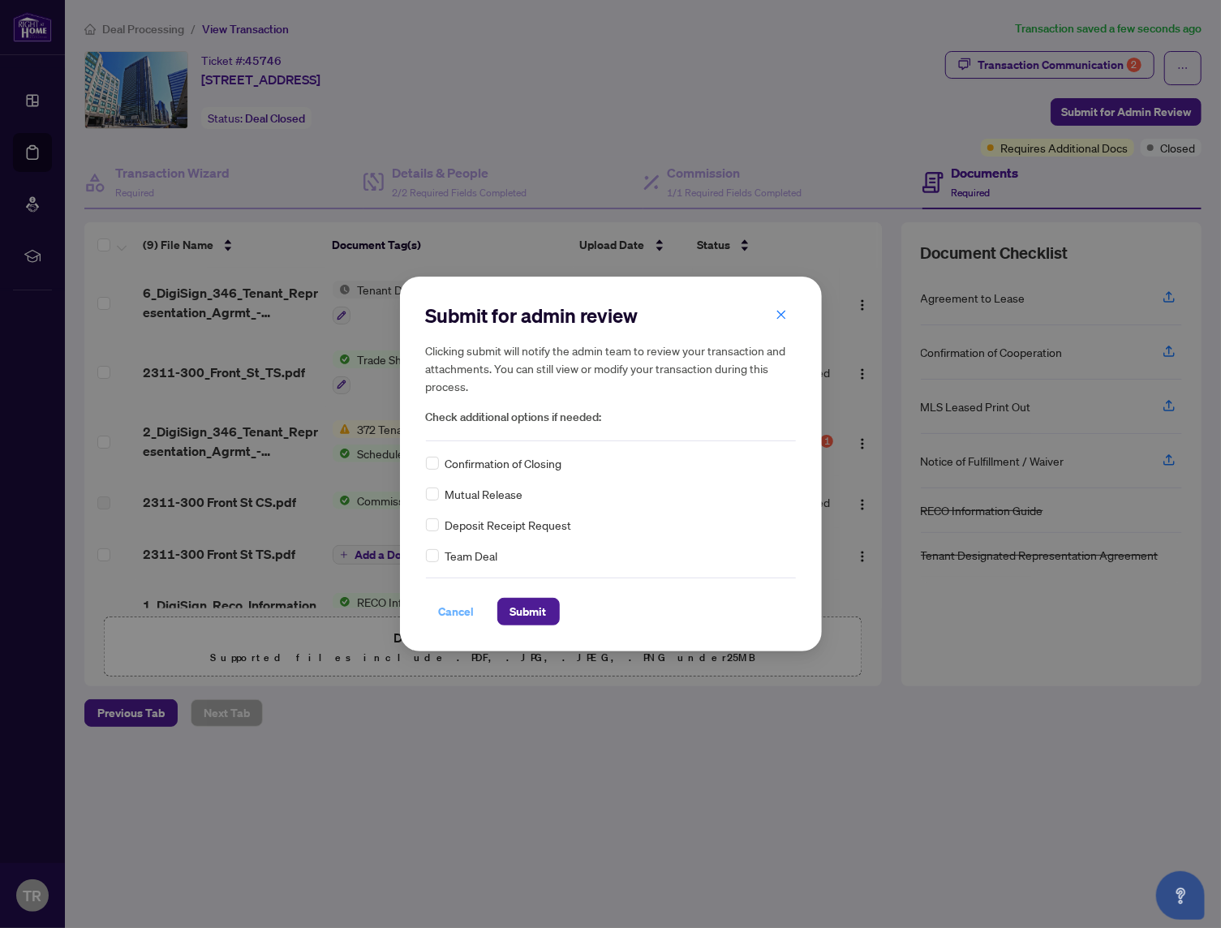
click at [467, 615] on span "Cancel" at bounding box center [457, 612] width 36 height 26
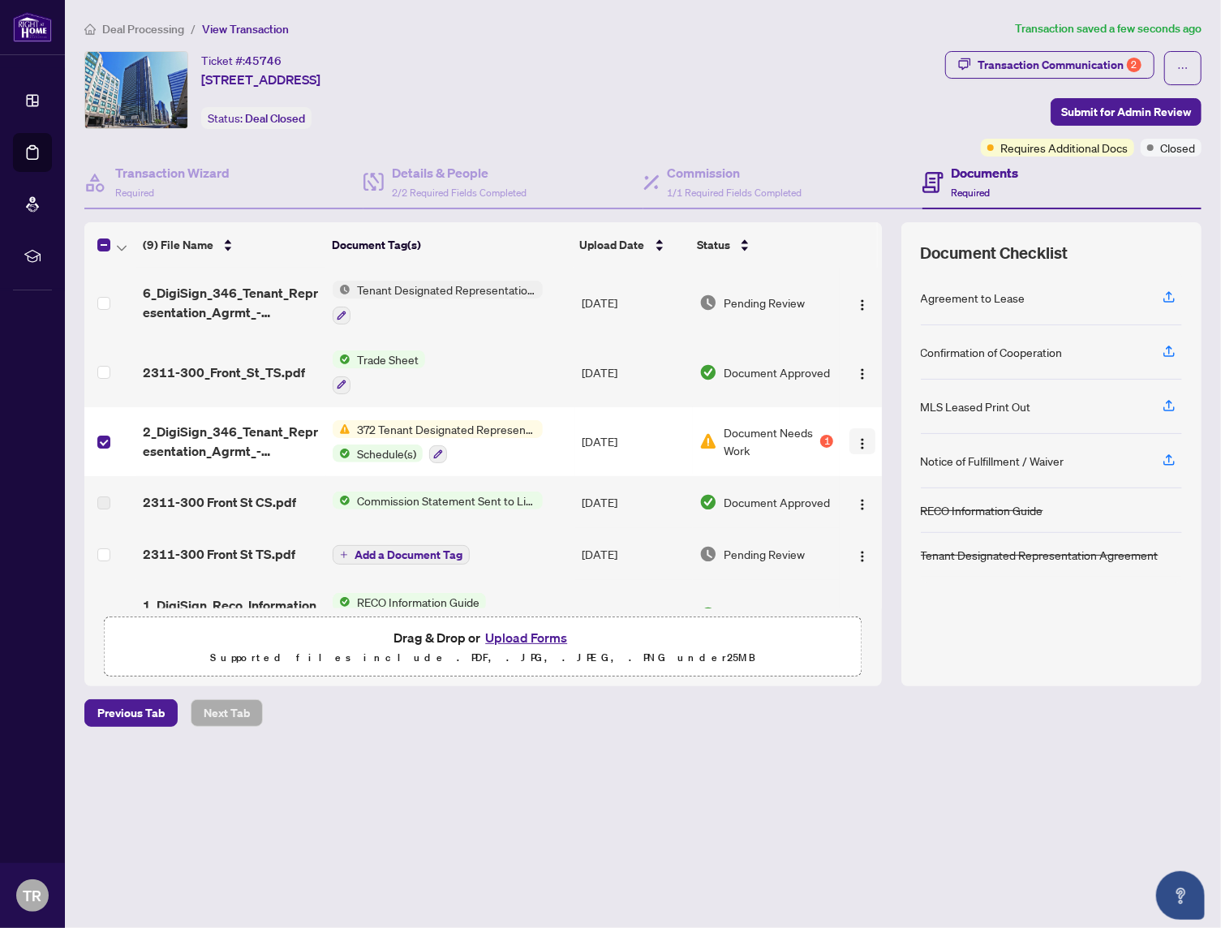
click at [856, 440] on img "button" at bounding box center [862, 443] width 13 height 13
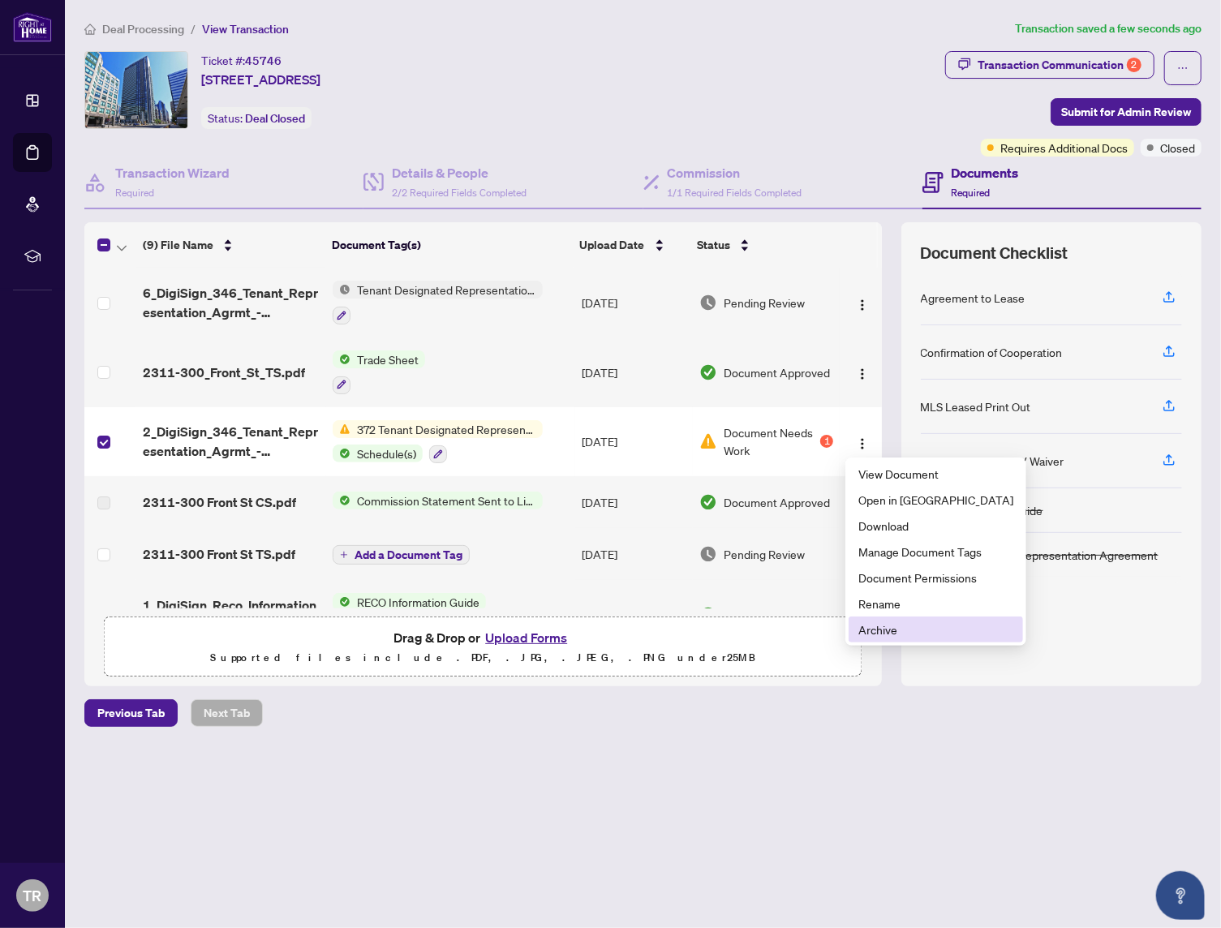
click at [893, 625] on span "Archive" at bounding box center [936, 630] width 155 height 18
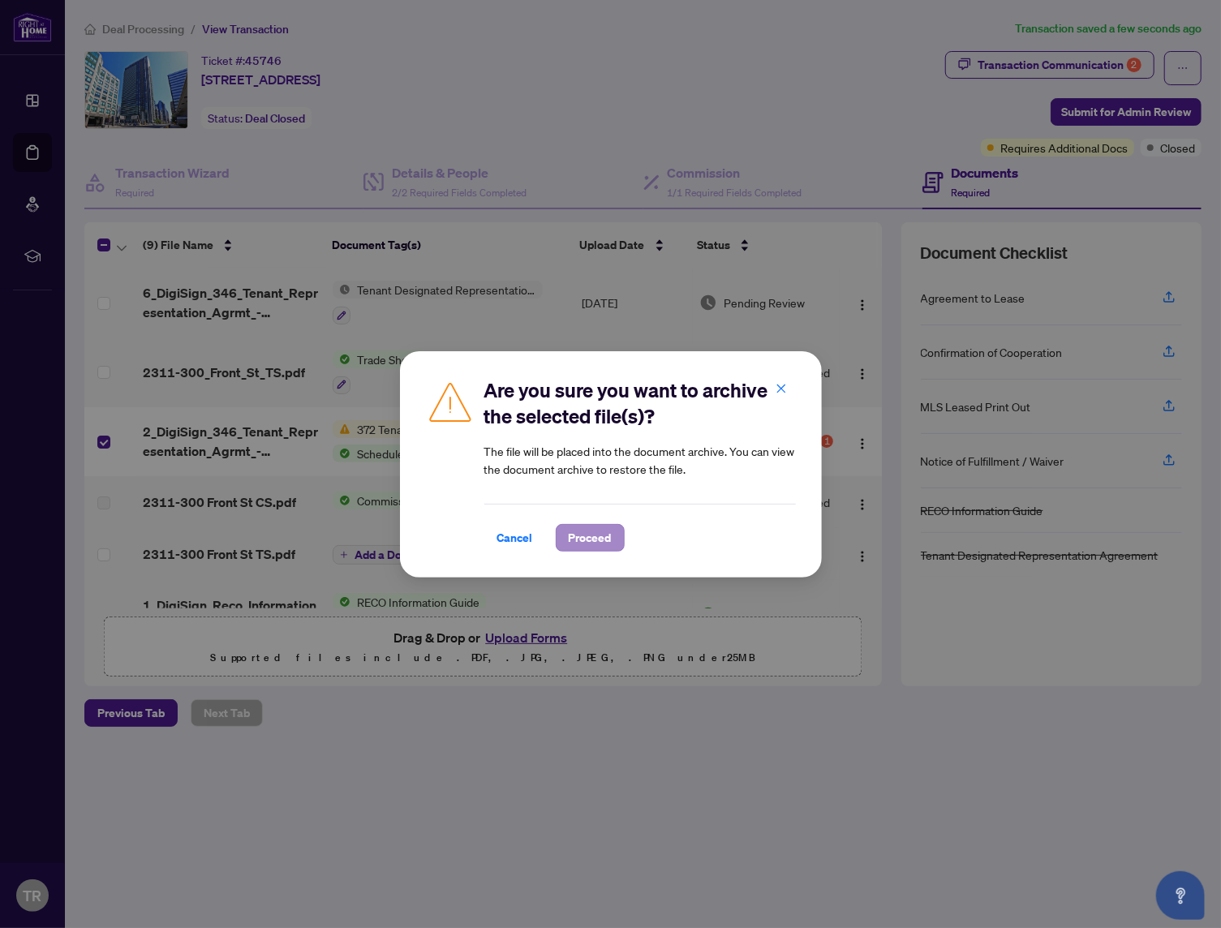
click at [591, 533] on span "Proceed" at bounding box center [590, 538] width 43 height 26
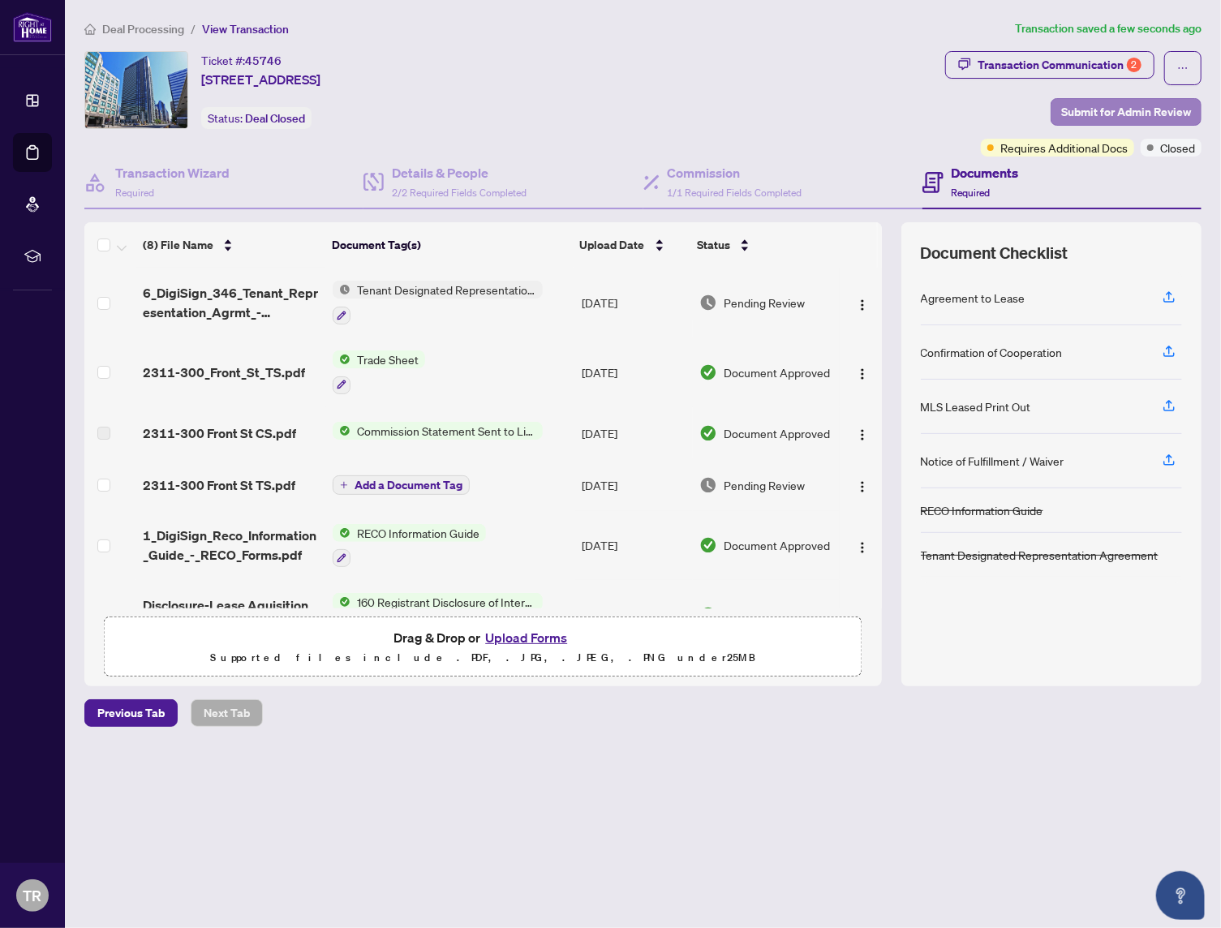
click at [1152, 99] on span "Submit for Admin Review" at bounding box center [1126, 112] width 130 height 26
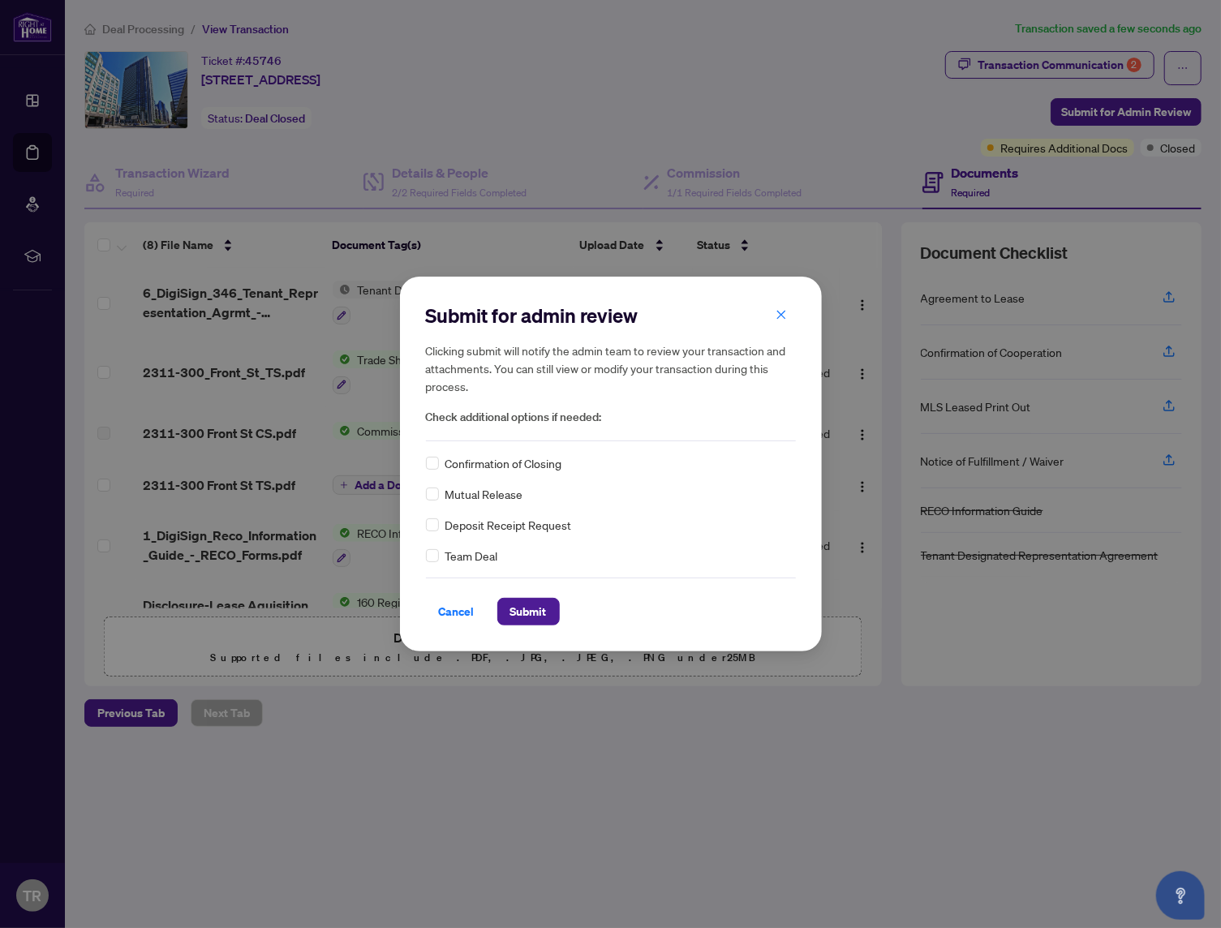
click at [476, 459] on span "Confirmation of Closing" at bounding box center [504, 463] width 117 height 18
click at [432, 469] on label at bounding box center [432, 463] width 13 height 18
click at [506, 602] on button "Submit" at bounding box center [528, 612] width 62 height 28
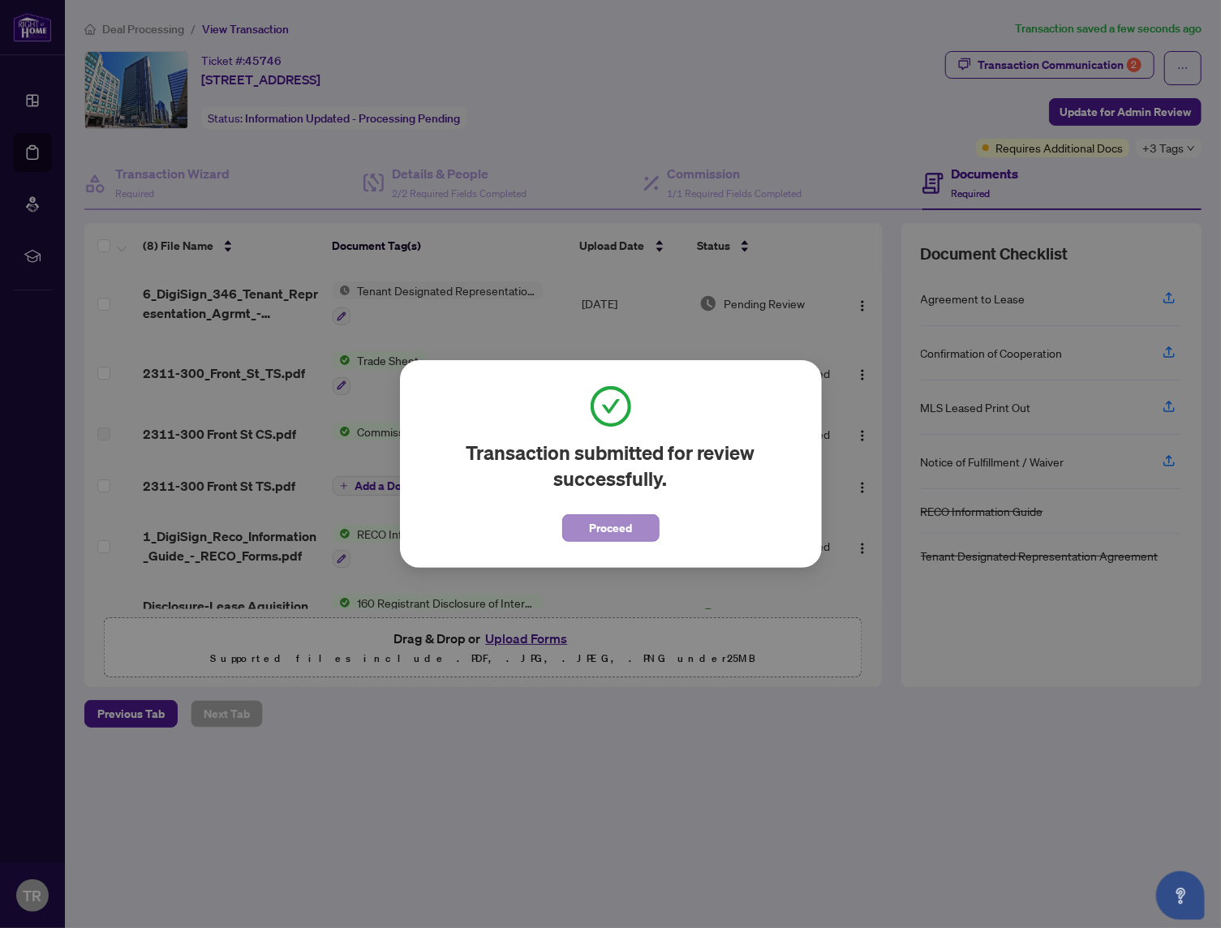
click at [623, 536] on span "Proceed" at bounding box center [610, 528] width 43 height 26
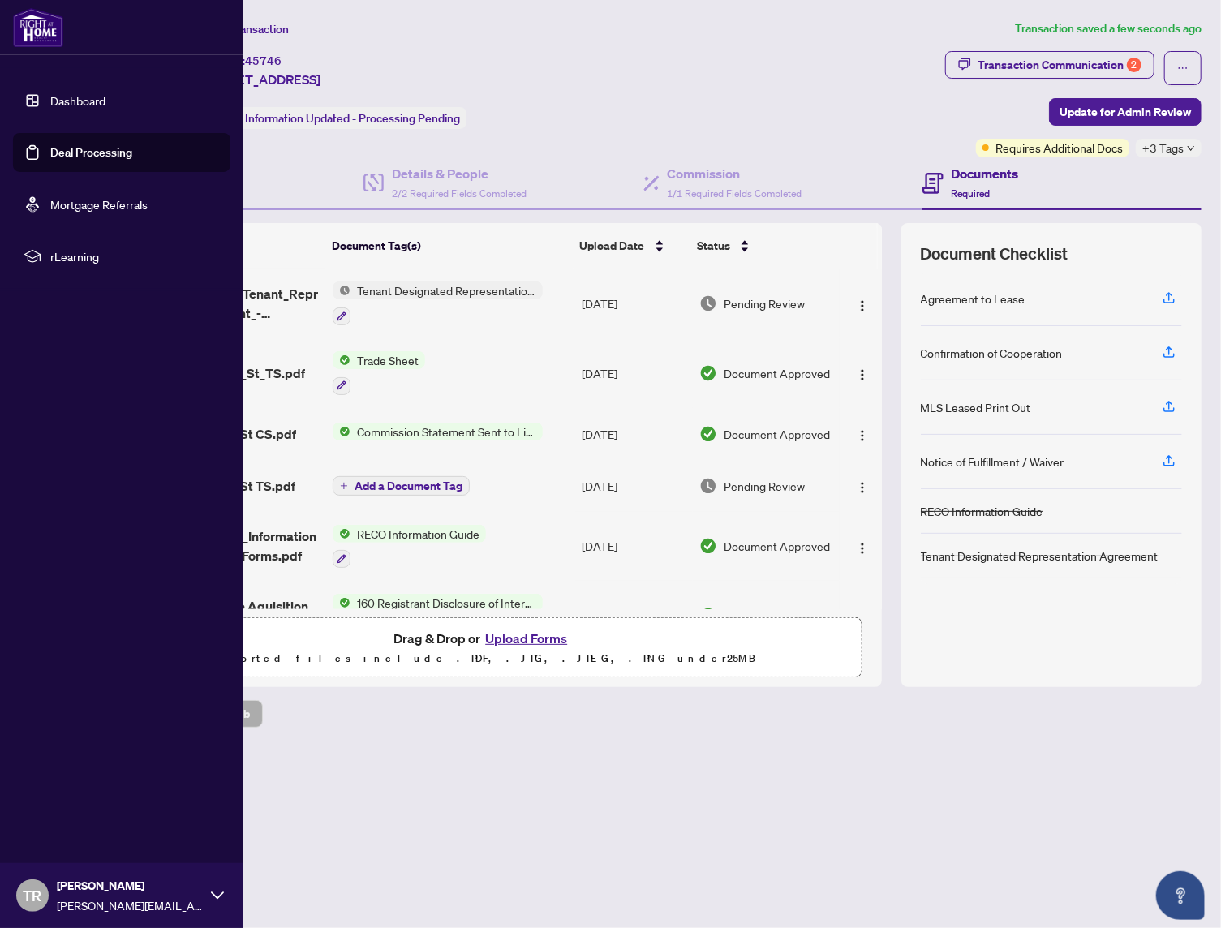
click at [62, 147] on link "Deal Processing" at bounding box center [91, 152] width 82 height 15
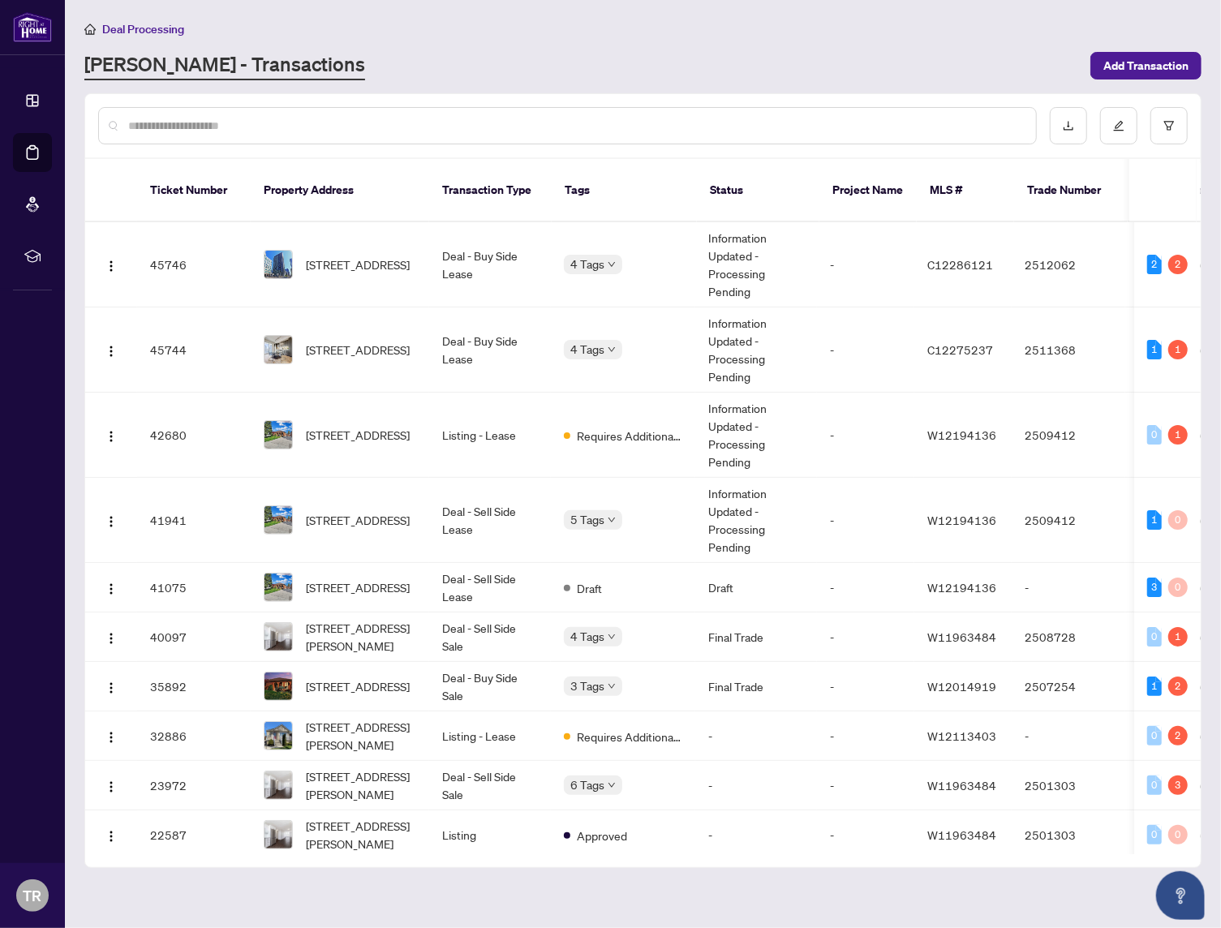
click at [442, 51] on div "[PERSON_NAME] - Transactions" at bounding box center [582, 65] width 997 height 29
